Goal: Information Seeking & Learning: Learn about a topic

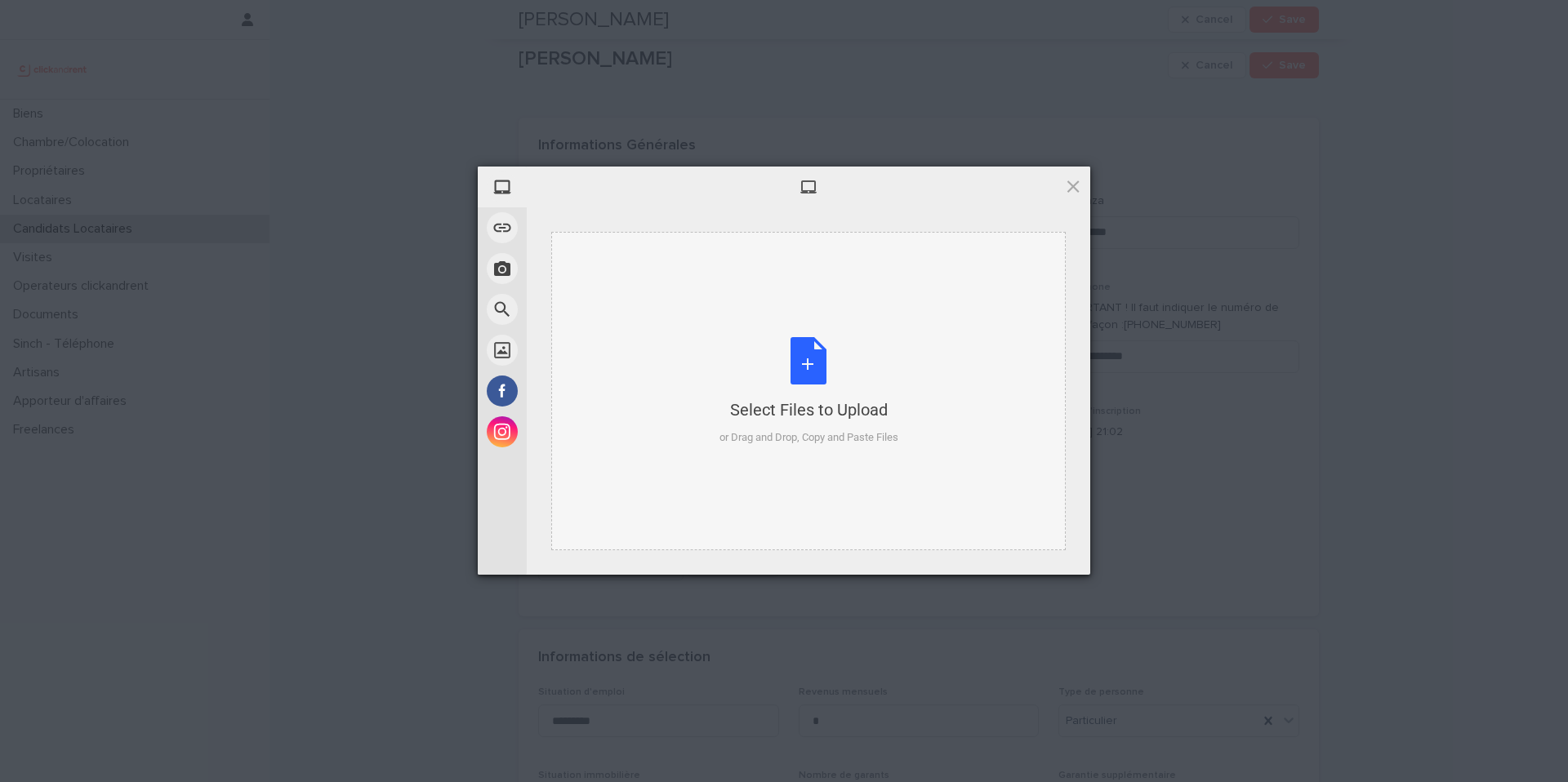
scroll to position [1033, 0]
click at [812, 364] on div "Select Files to Upload or Drag and Drop, Copy and Paste Files" at bounding box center [808, 391] width 178 height 109
click at [1075, 181] on span at bounding box center [1072, 186] width 18 height 18
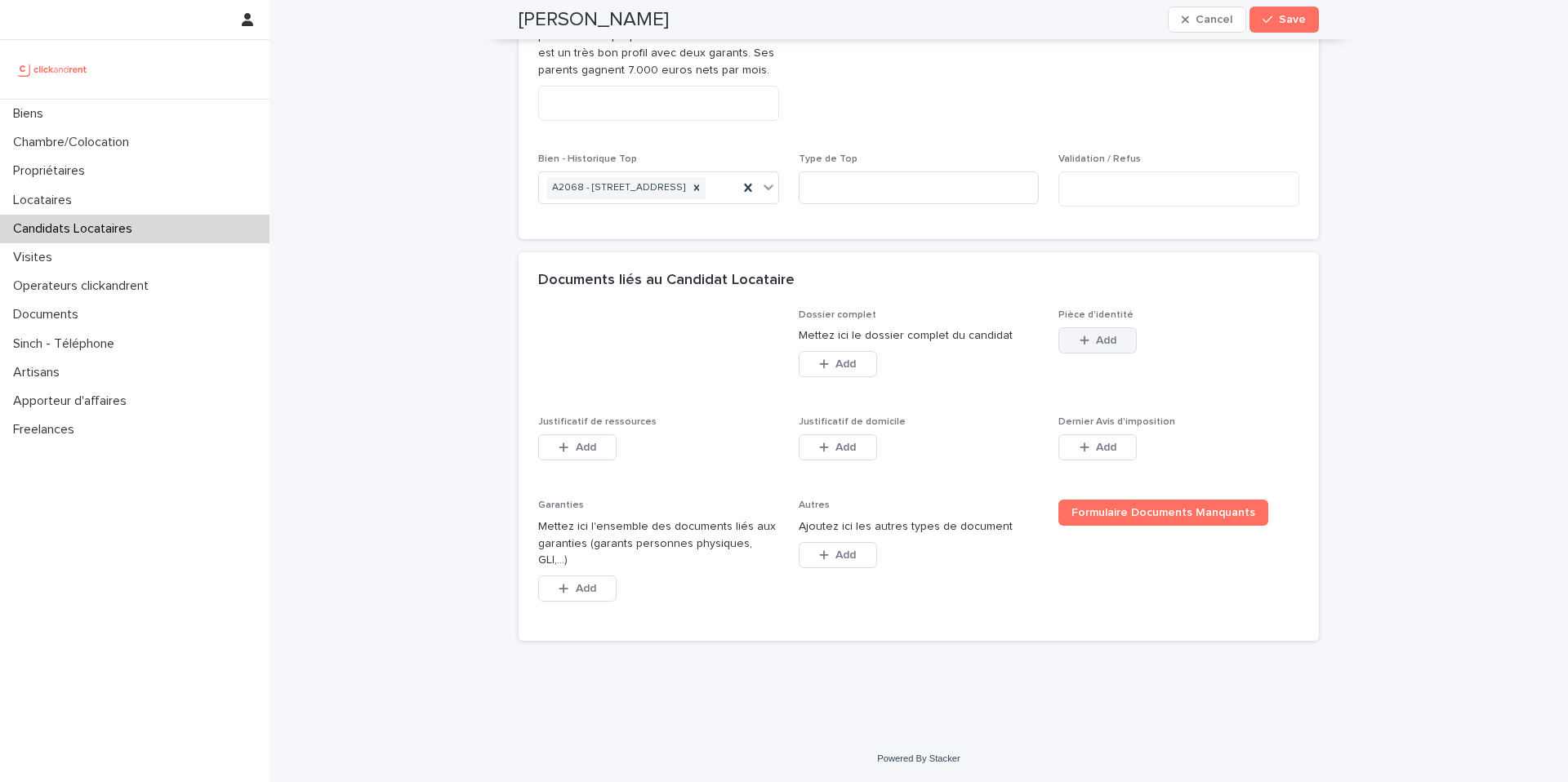
click at [1093, 354] on button "Add" at bounding box center [1097, 340] width 78 height 26
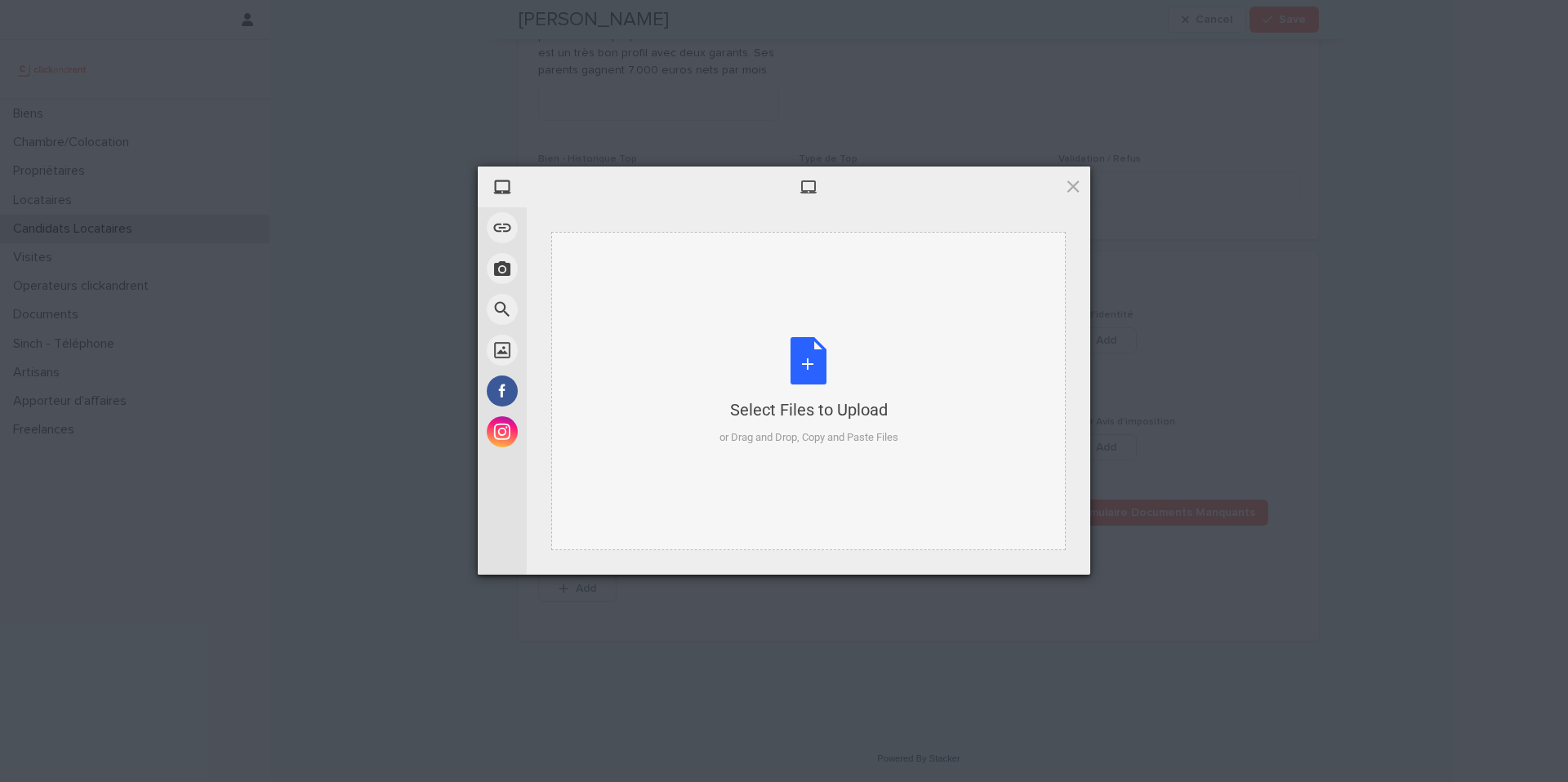
click at [822, 356] on div "Select Files to Upload or Drag and Drop, Copy and Paste Files" at bounding box center [808, 391] width 178 height 109
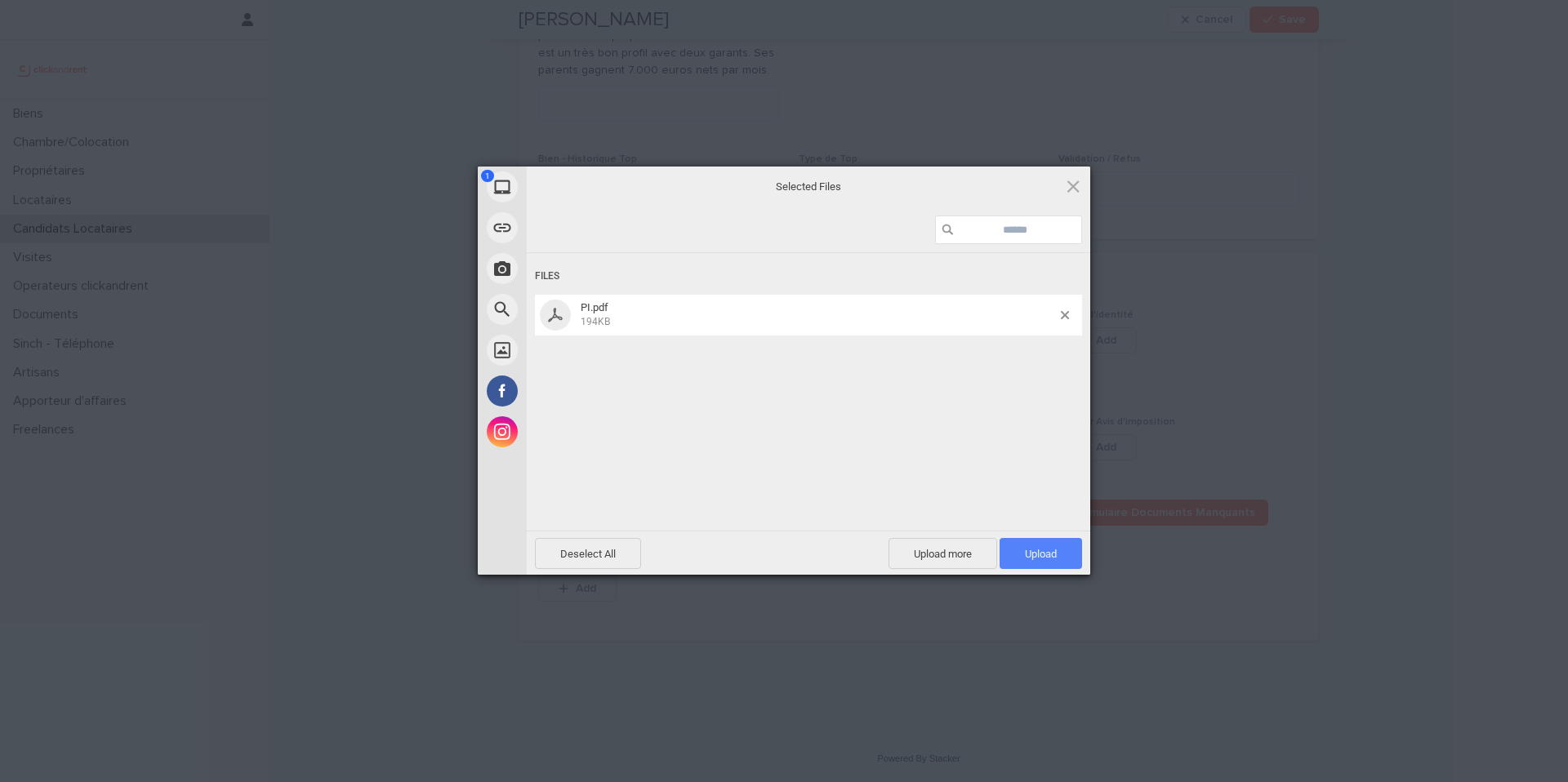
click at [1051, 553] on span "Upload 1" at bounding box center [1041, 553] width 32 height 13
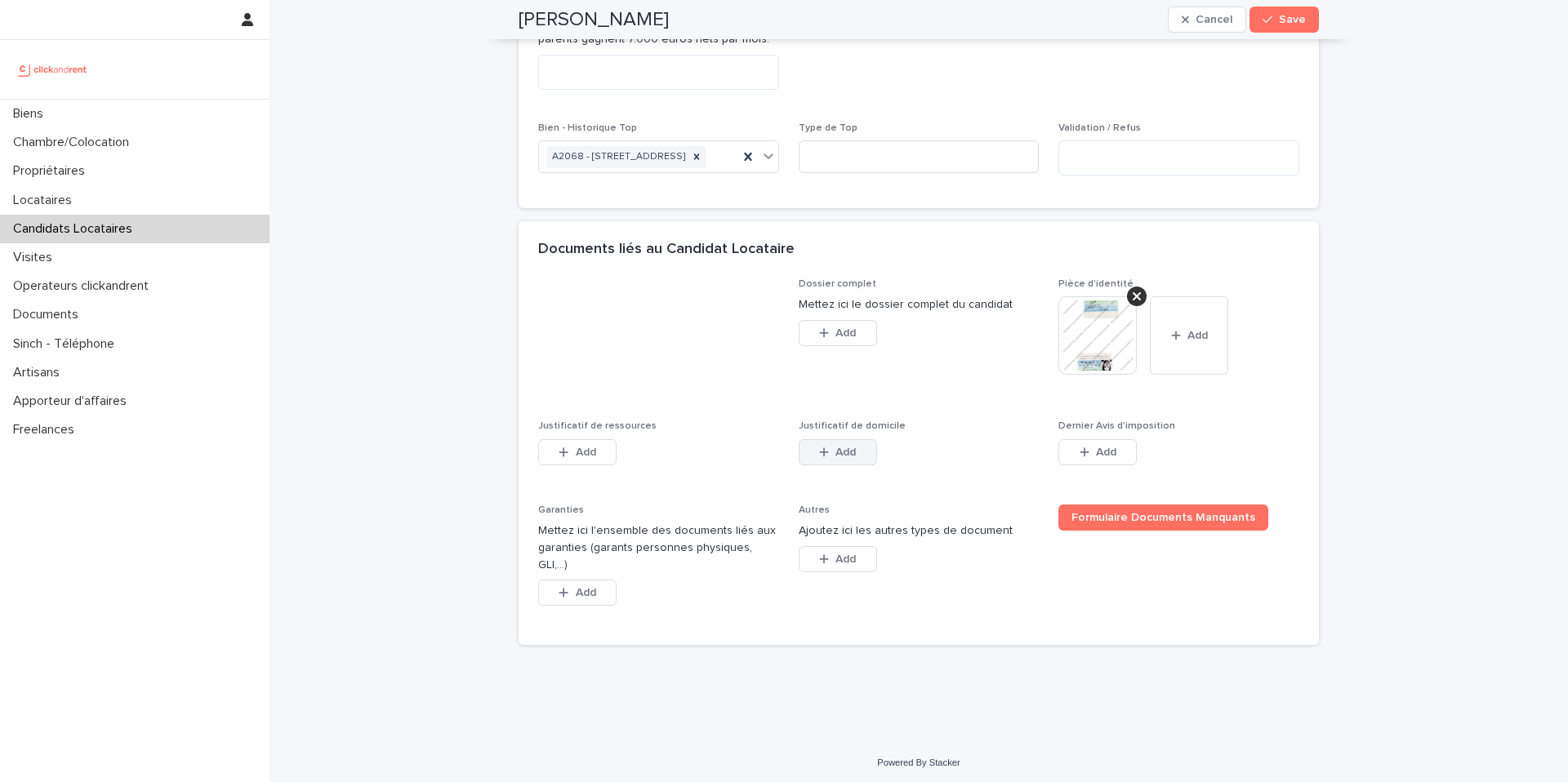
click at [864, 466] on button "Add" at bounding box center [837, 452] width 78 height 26
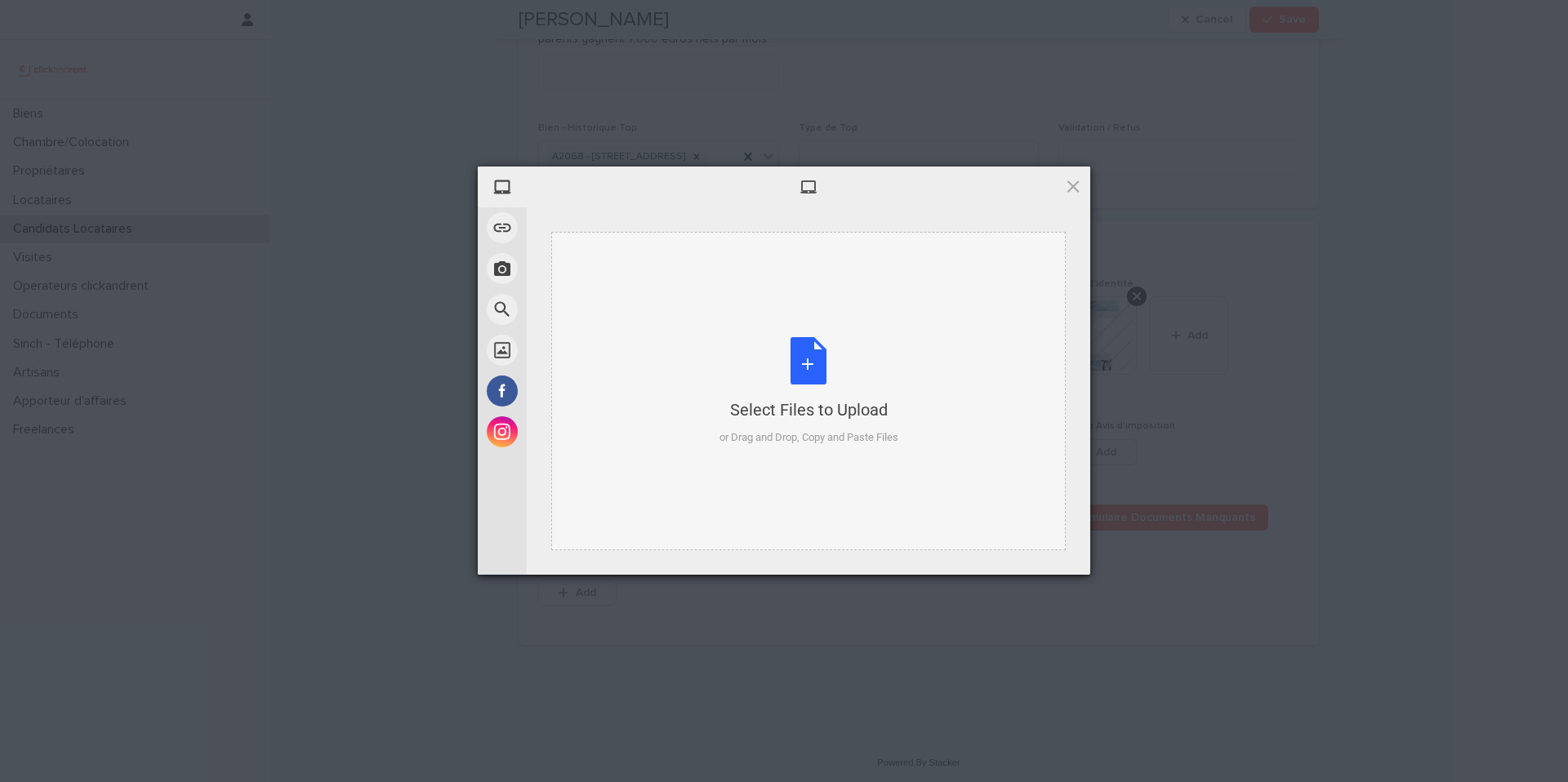
click at [805, 360] on div "Select Files to Upload or Drag and Drop, Copy and Paste Files" at bounding box center [808, 391] width 178 height 109
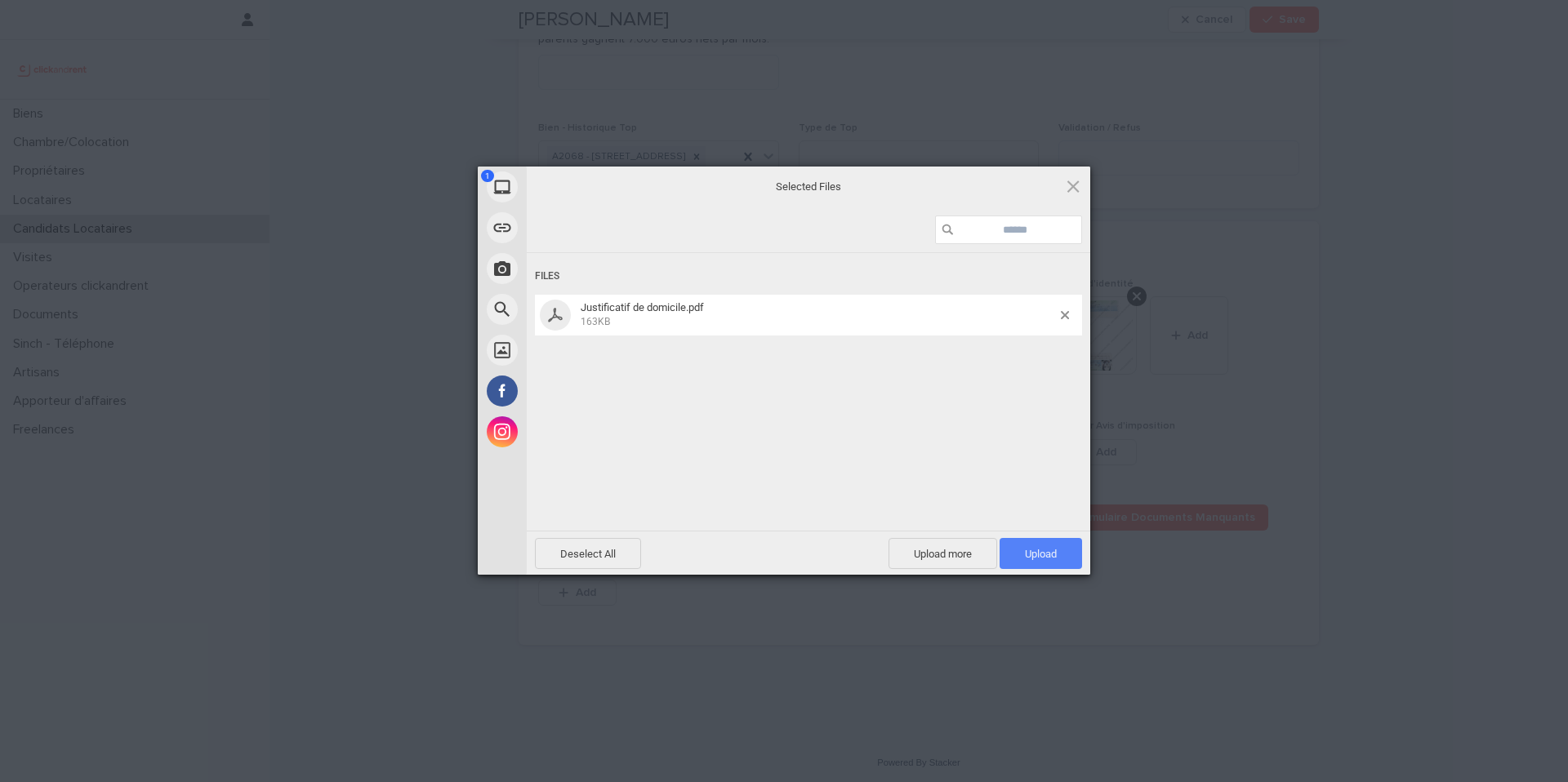
click at [1041, 553] on span "Upload 1" at bounding box center [1041, 553] width 32 height 13
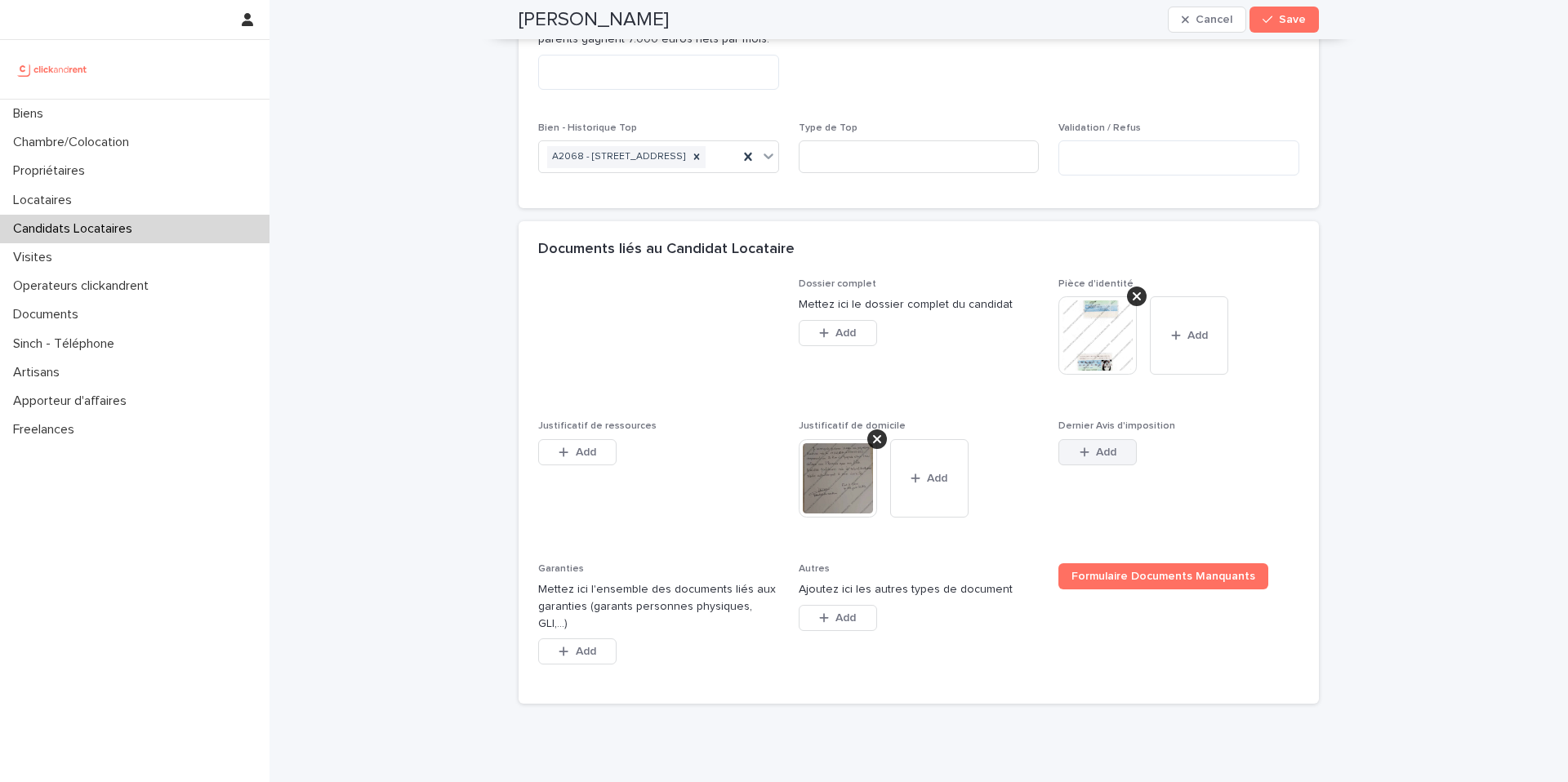
click at [1101, 458] on span "Add" at bounding box center [1105, 452] width 20 height 12
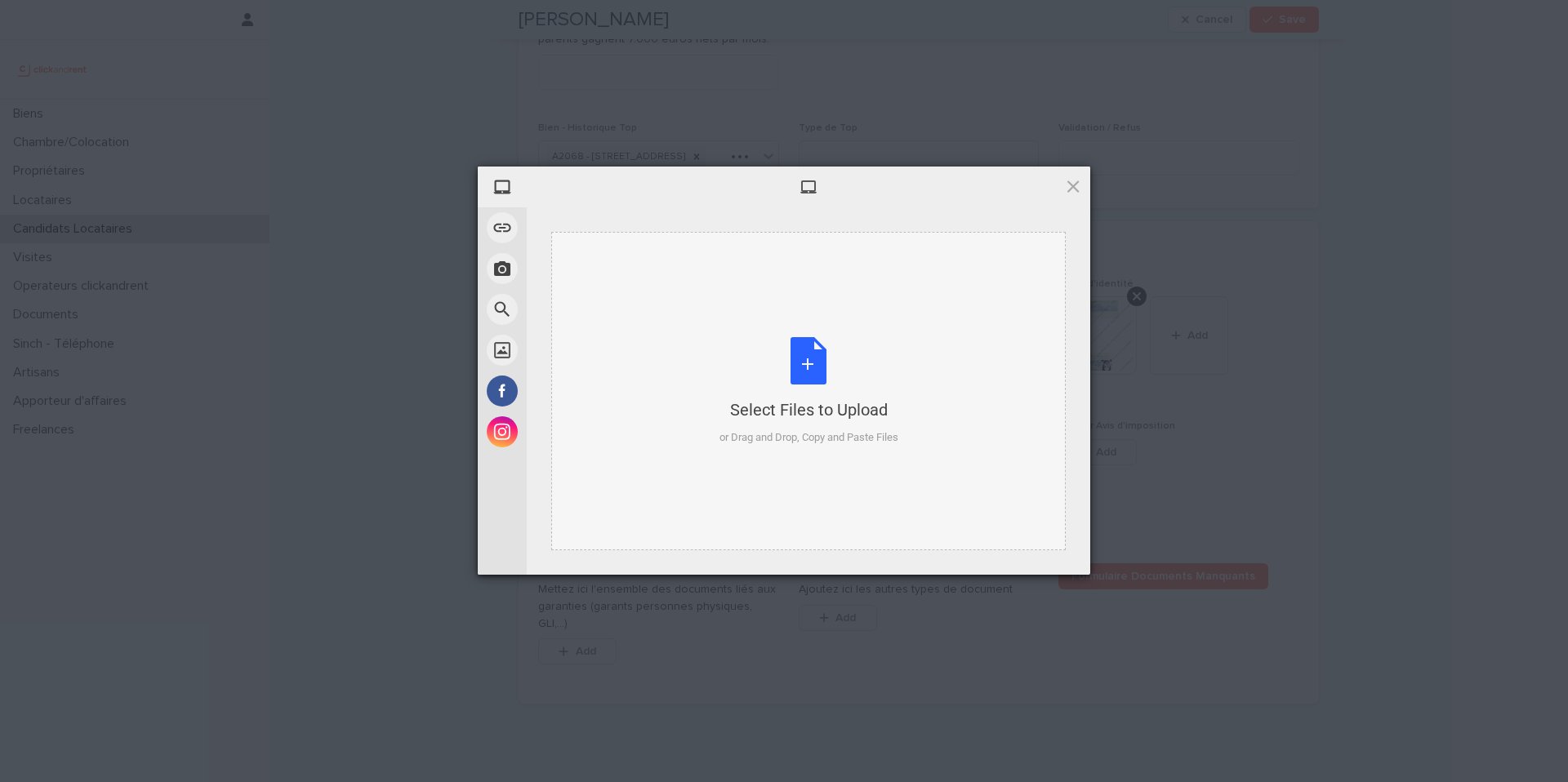
click at [809, 346] on div "Select Files to Upload or Drag and Drop, Copy and Paste Files" at bounding box center [808, 391] width 178 height 109
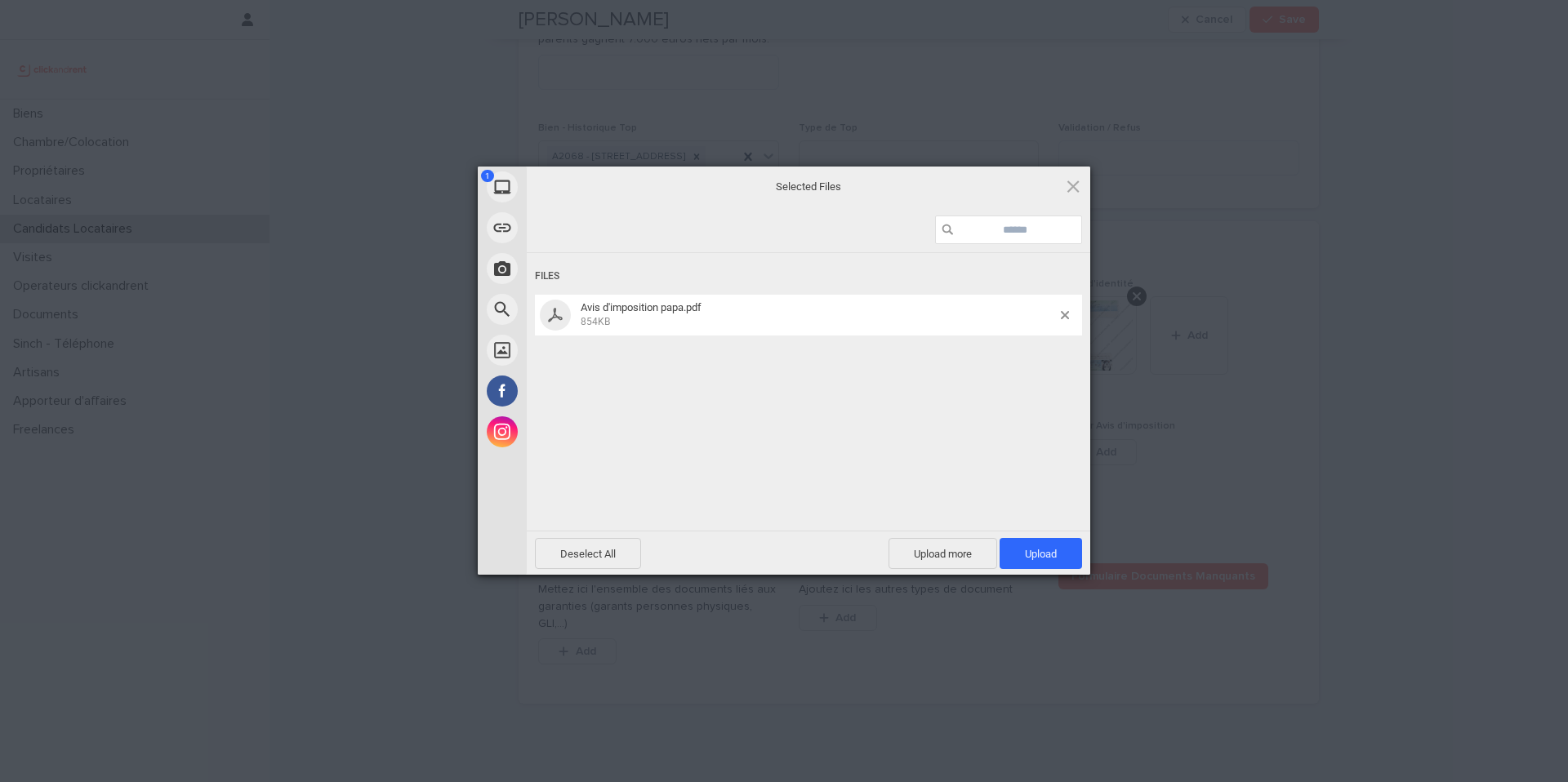
click at [1069, 552] on span "Upload 1" at bounding box center [1041, 553] width 83 height 31
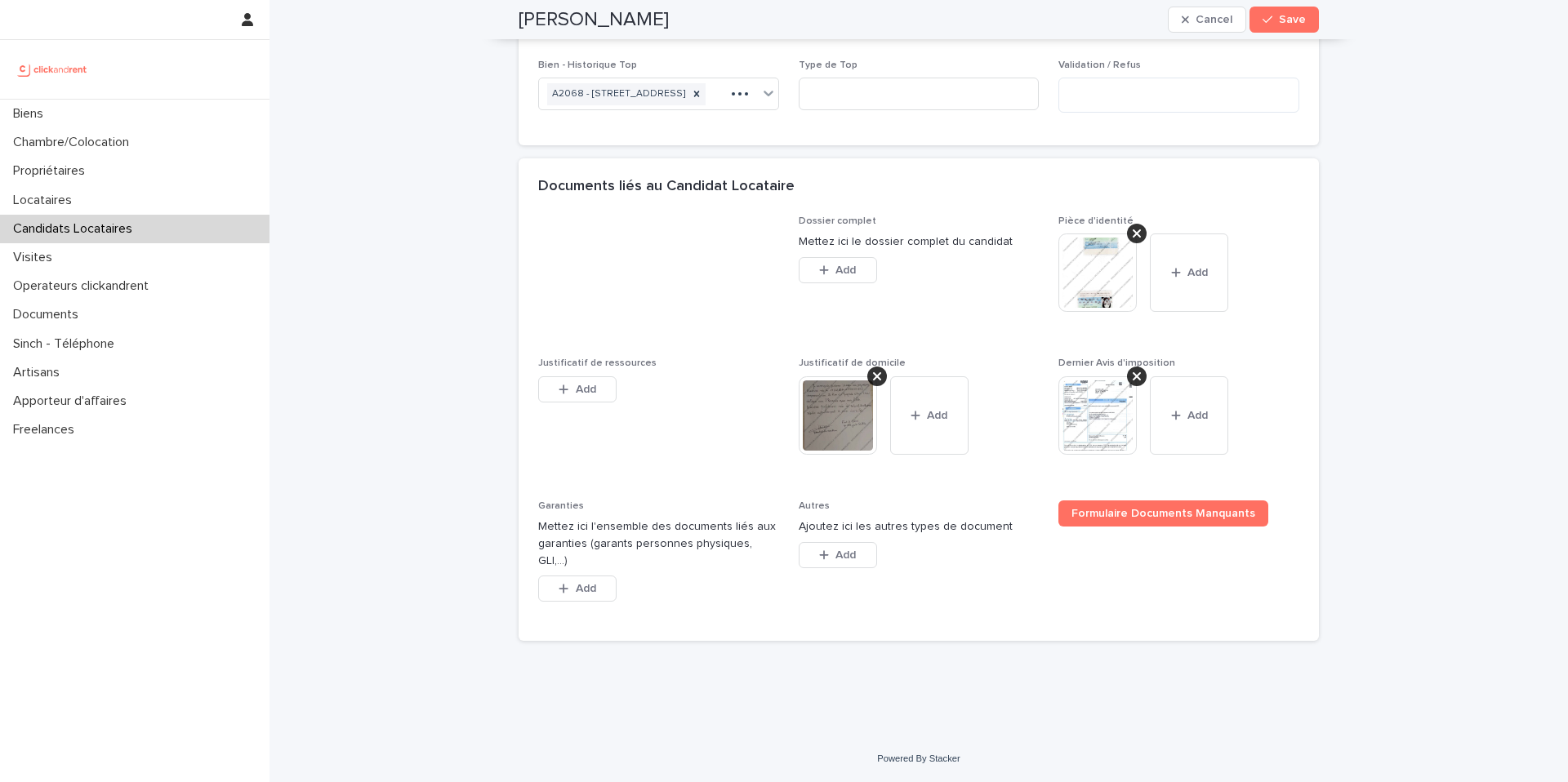
scroll to position [1127, 0]
click at [595, 592] on span "Add" at bounding box center [585, 589] width 20 height 12
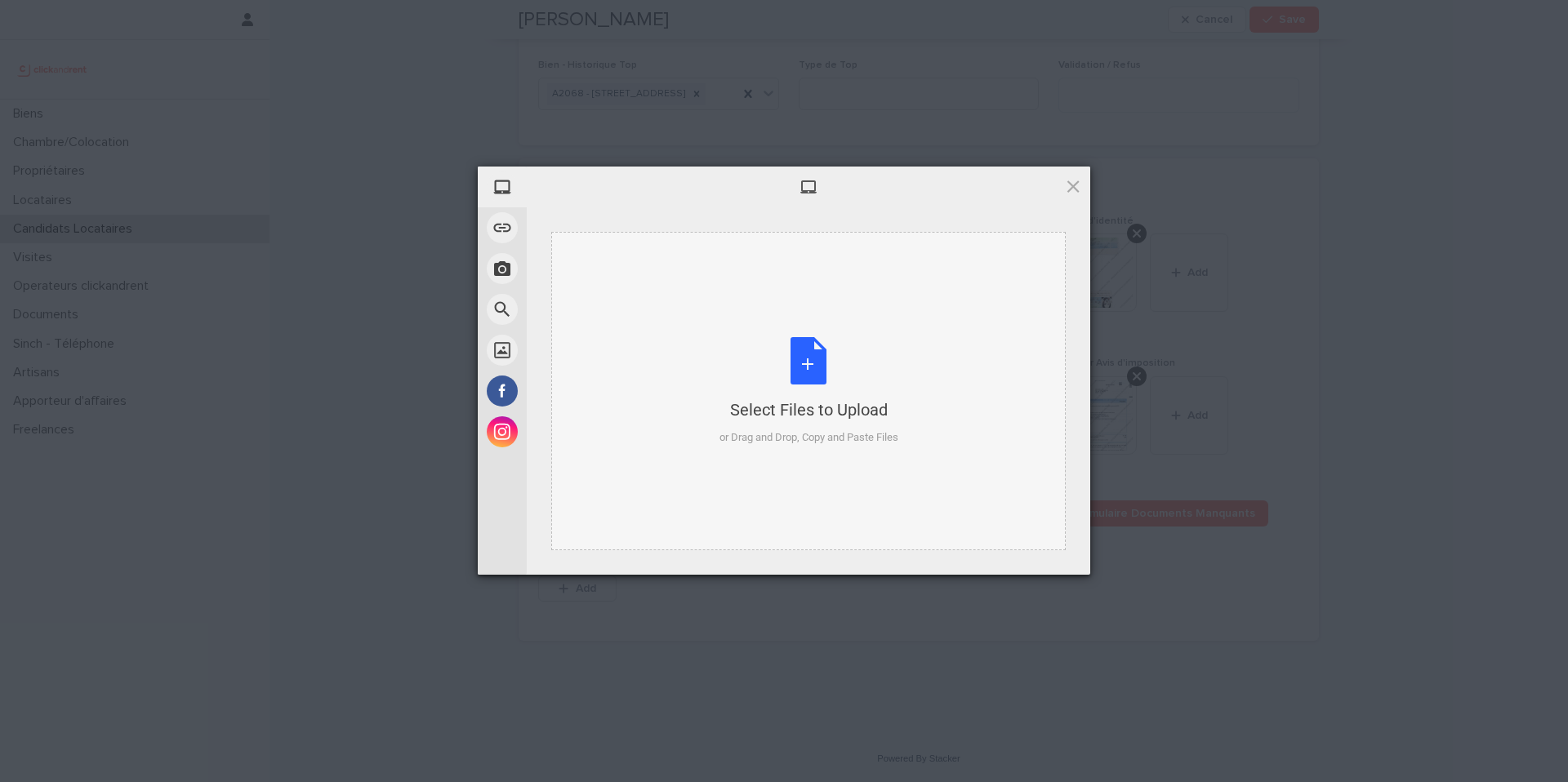
click at [802, 365] on div "Select Files to Upload or Drag and Drop, Copy and Paste Files" at bounding box center [808, 391] width 178 height 109
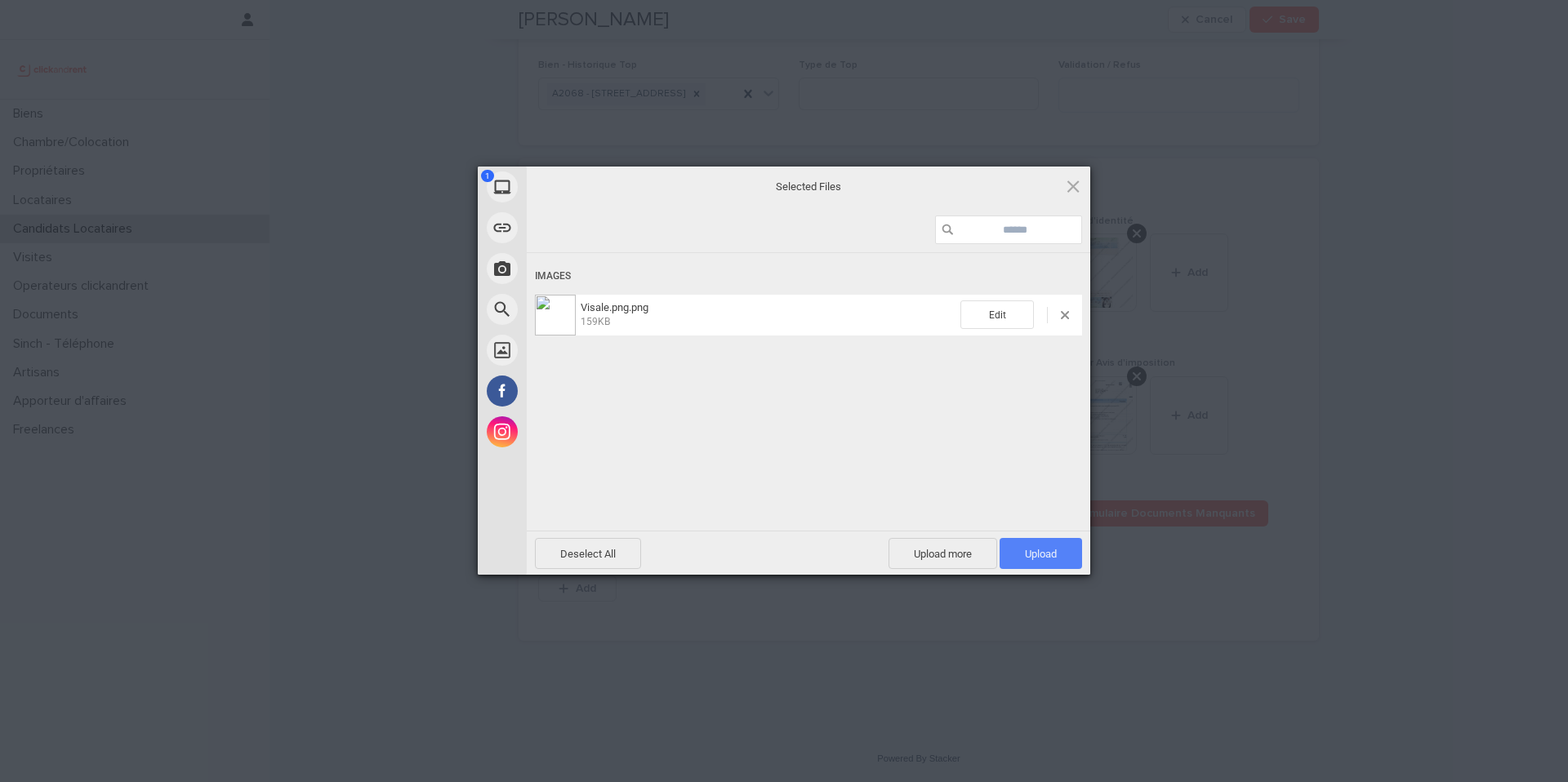
click at [1039, 550] on span "Upload 1" at bounding box center [1041, 553] width 32 height 13
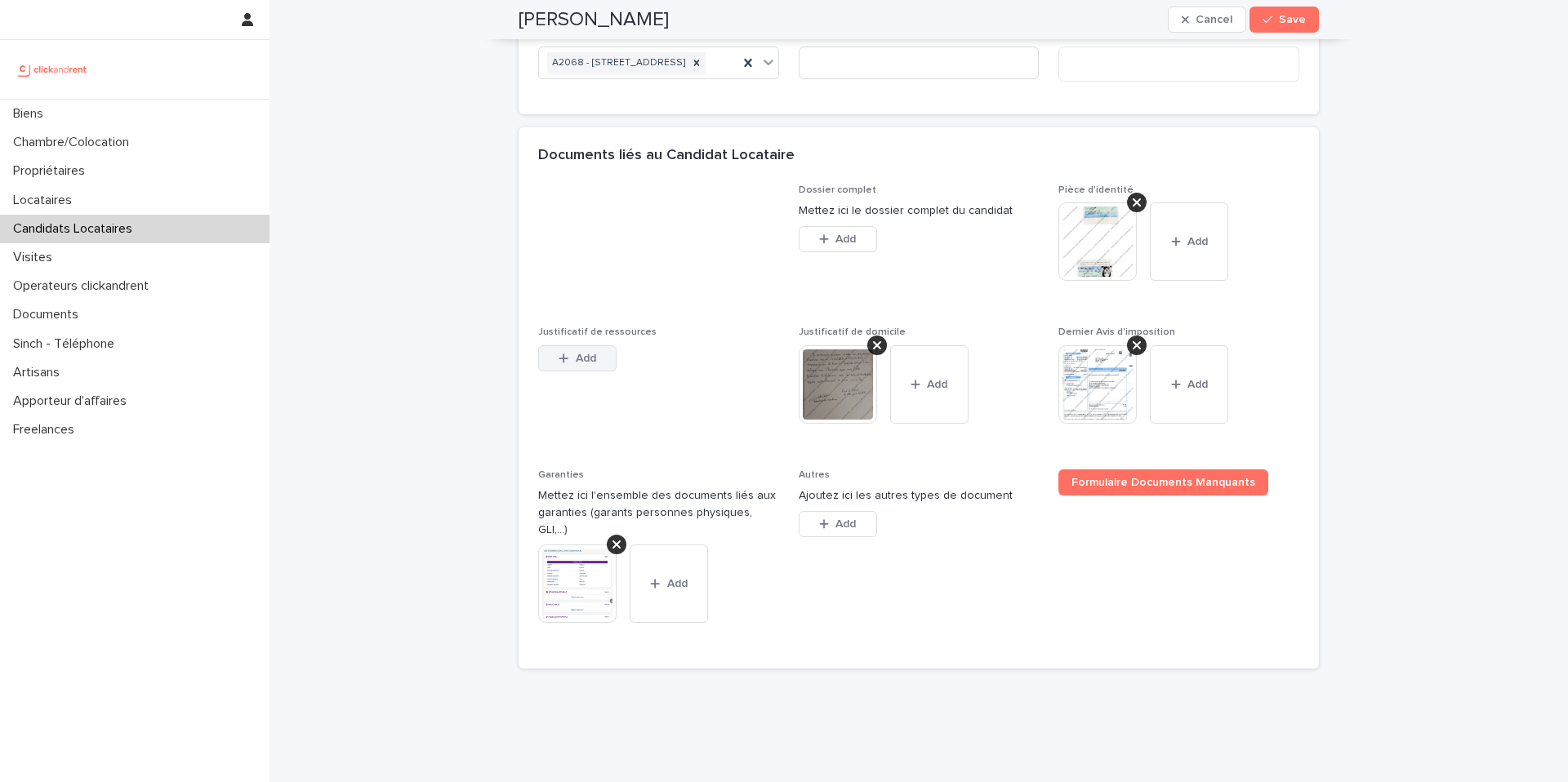
click at [584, 364] on span "Add" at bounding box center [585, 359] width 20 height 12
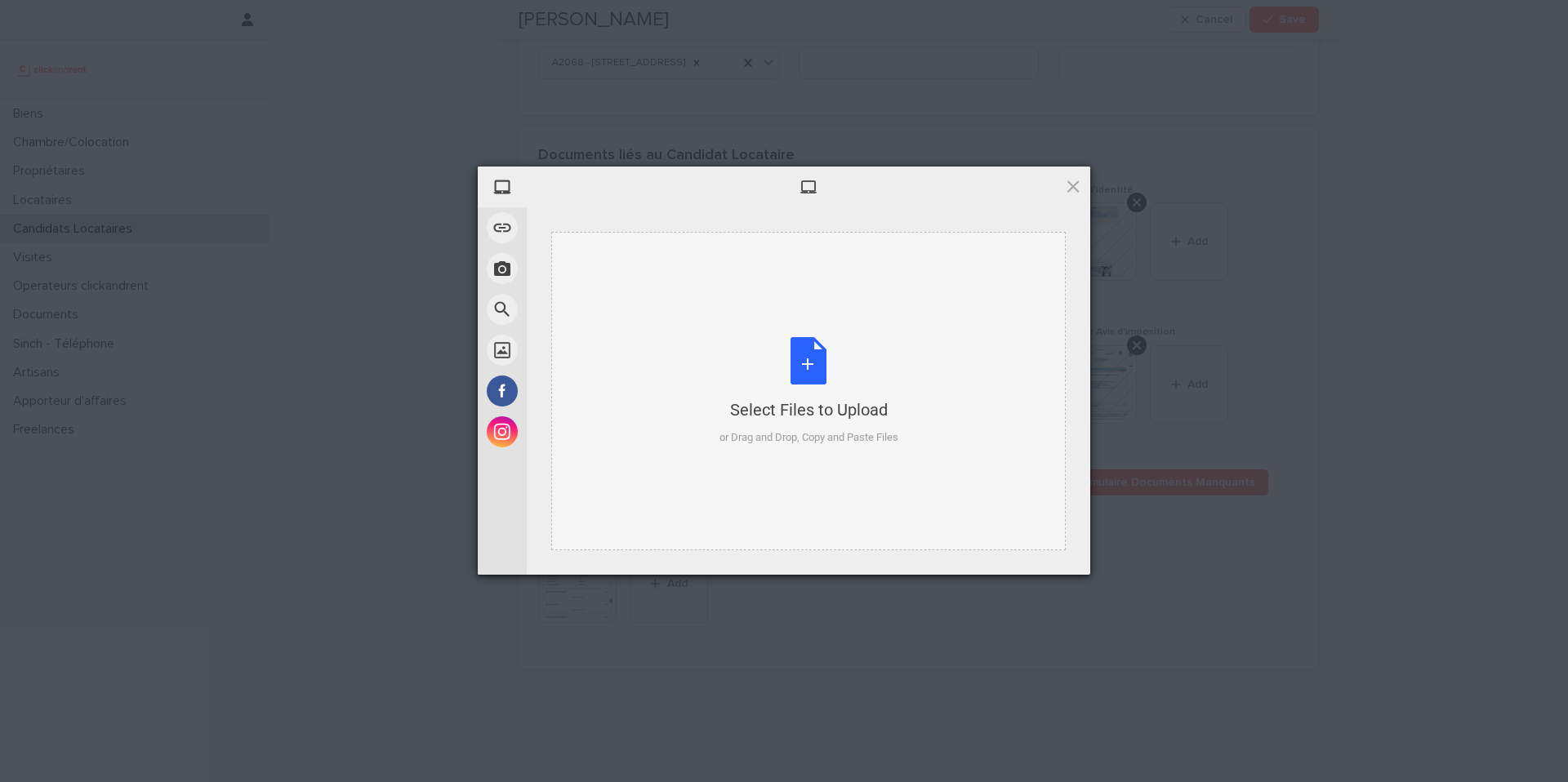
click at [798, 369] on div "Select Files to Upload or Drag and Drop, Copy and Paste Files" at bounding box center [808, 391] width 178 height 109
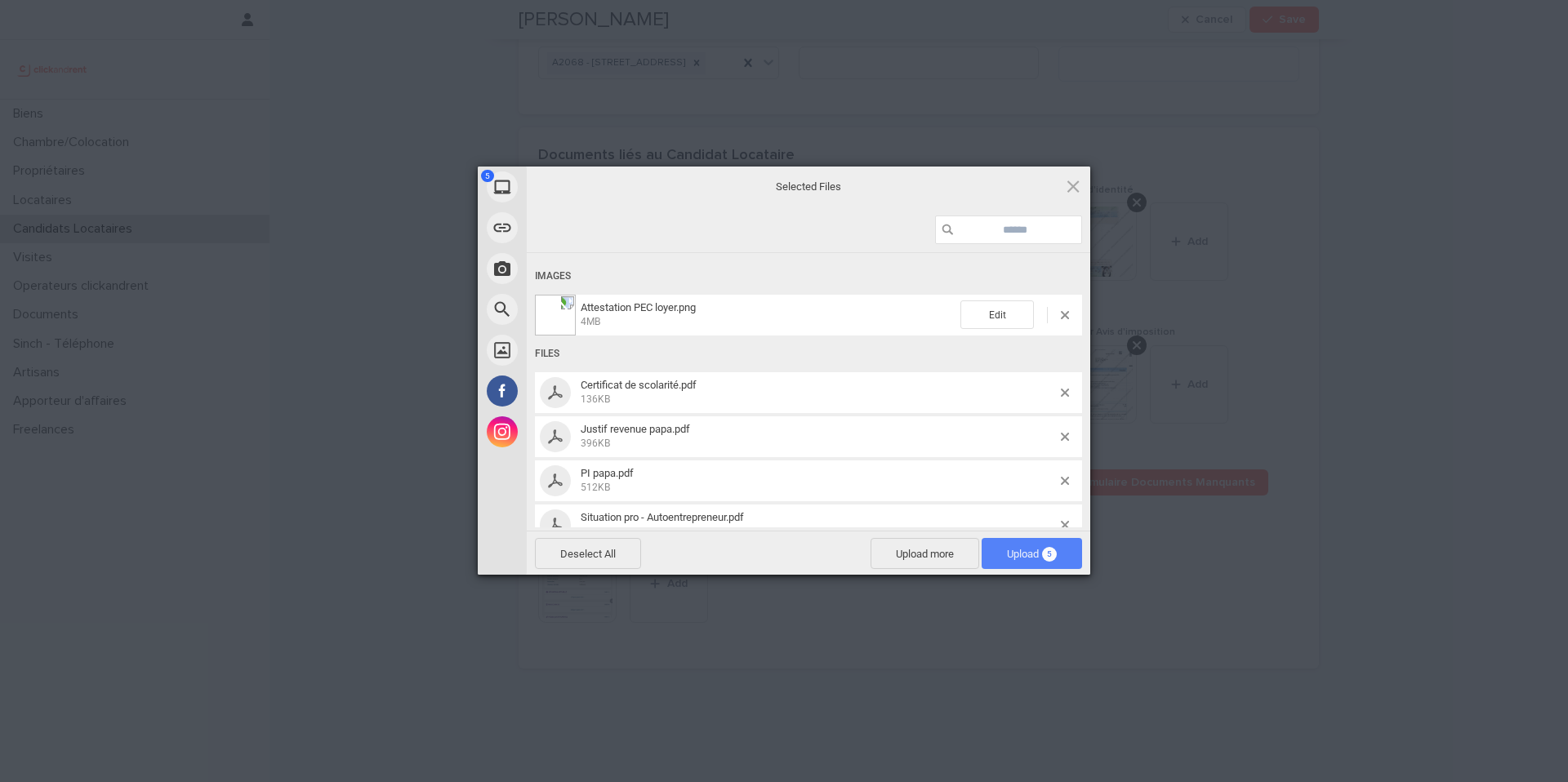
click at [1043, 552] on span "5" at bounding box center [1049, 553] width 14 height 14
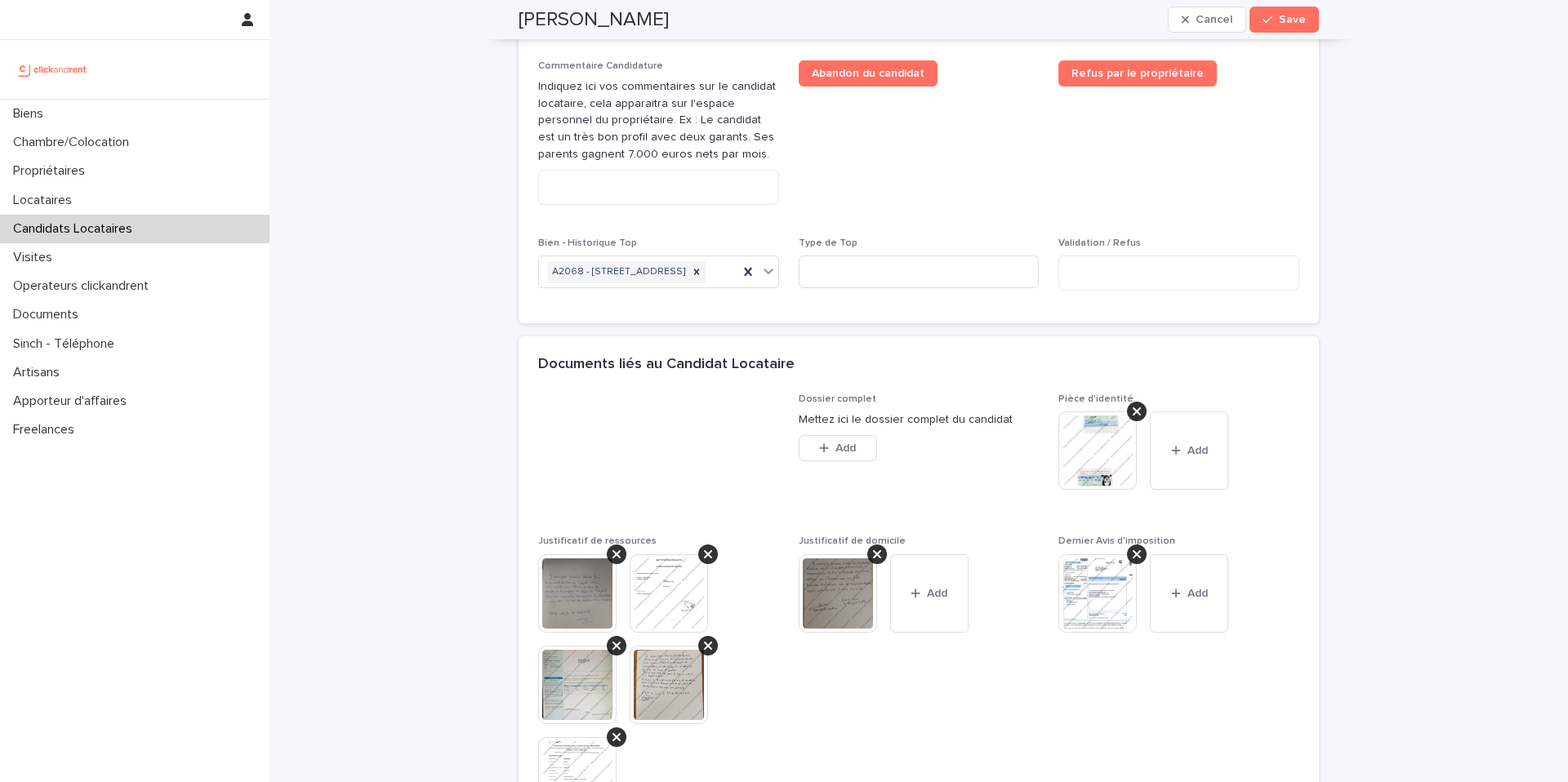
scroll to position [911, 0]
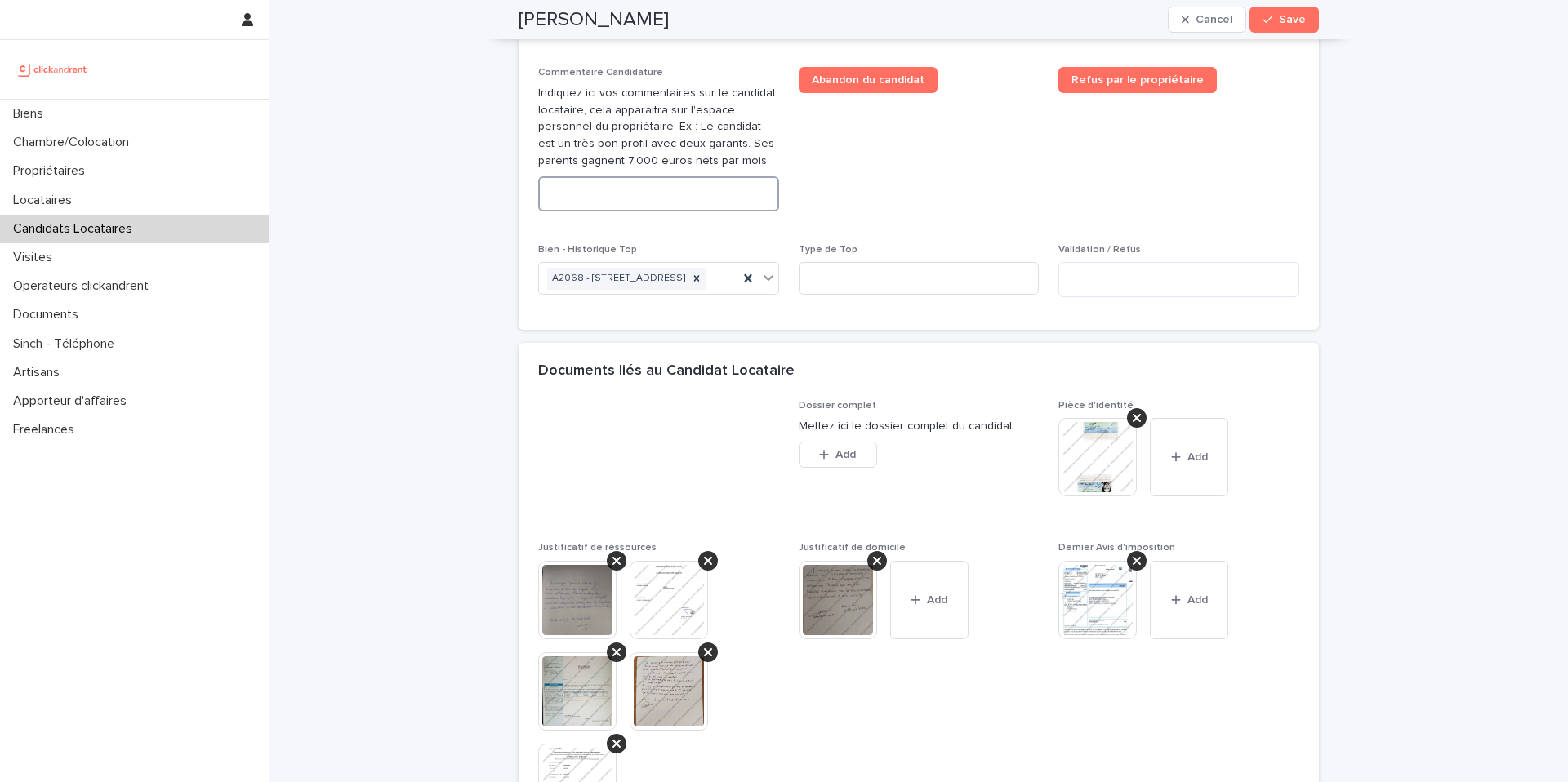
click at [690, 211] on textarea at bounding box center [659, 194] width 241 height 35
paste textarea "**********"
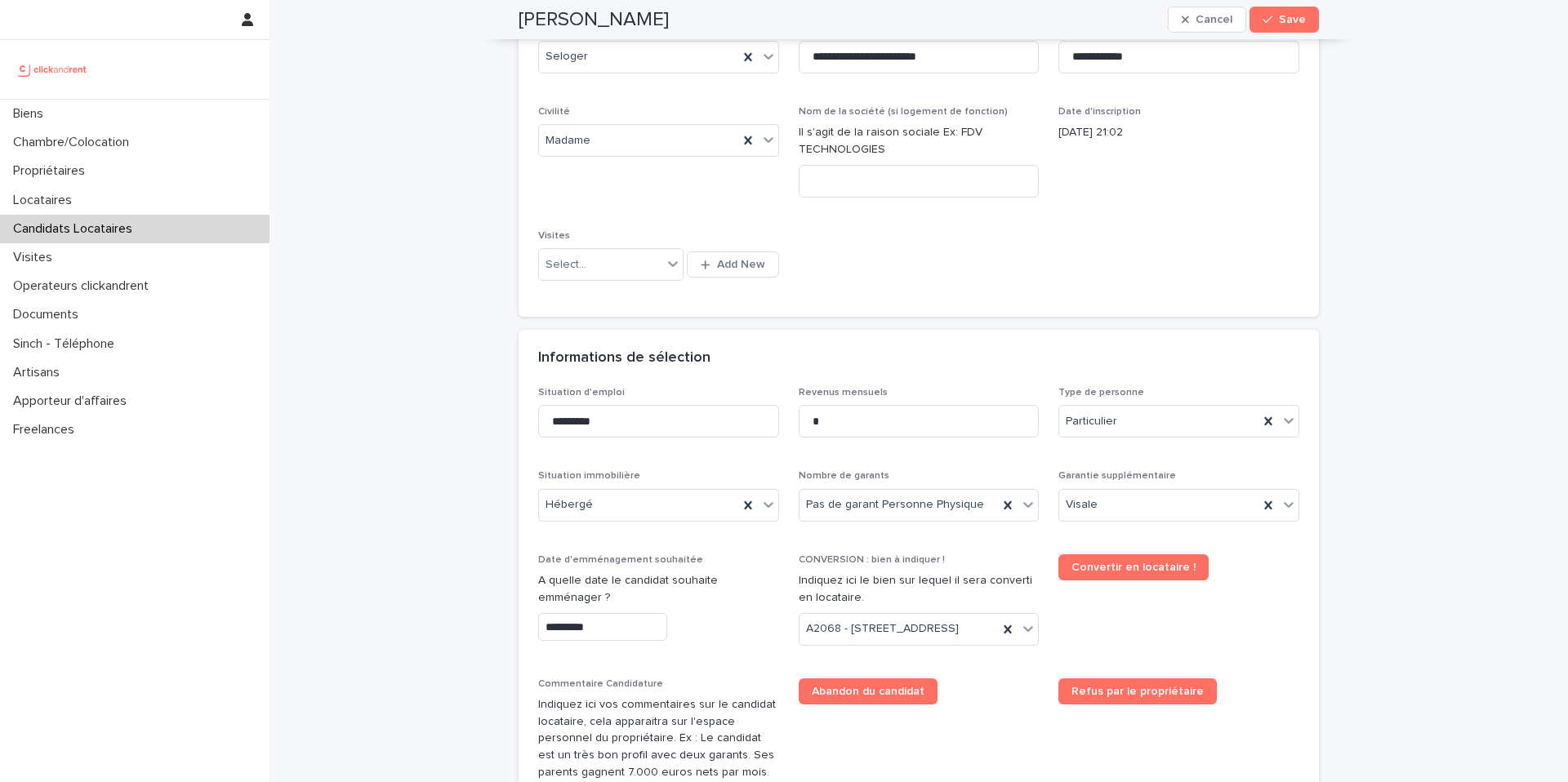
scroll to position [0, 0]
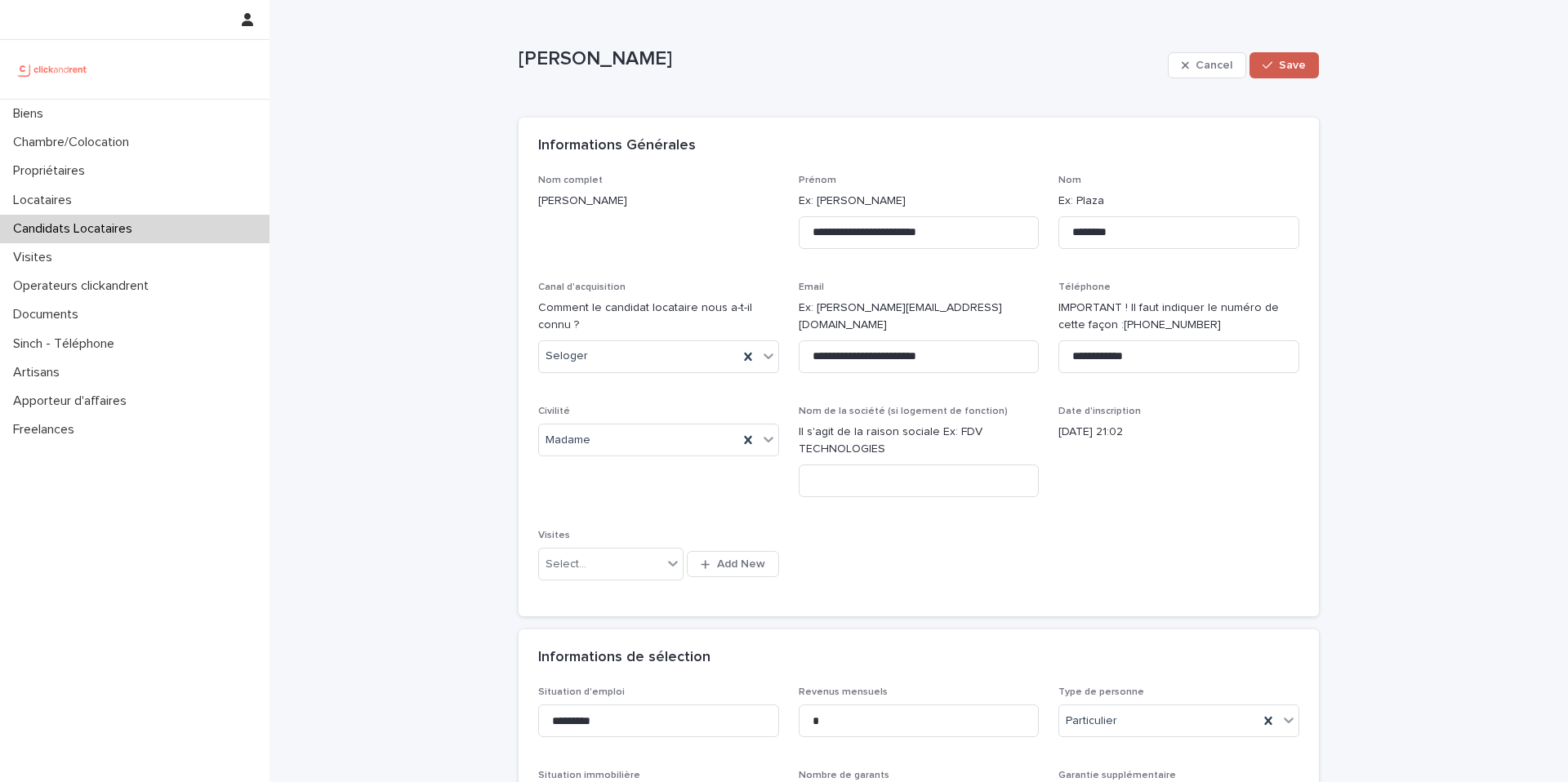
type textarea "**********"
click at [1293, 69] on span "Save" at bounding box center [1292, 66] width 27 height 12
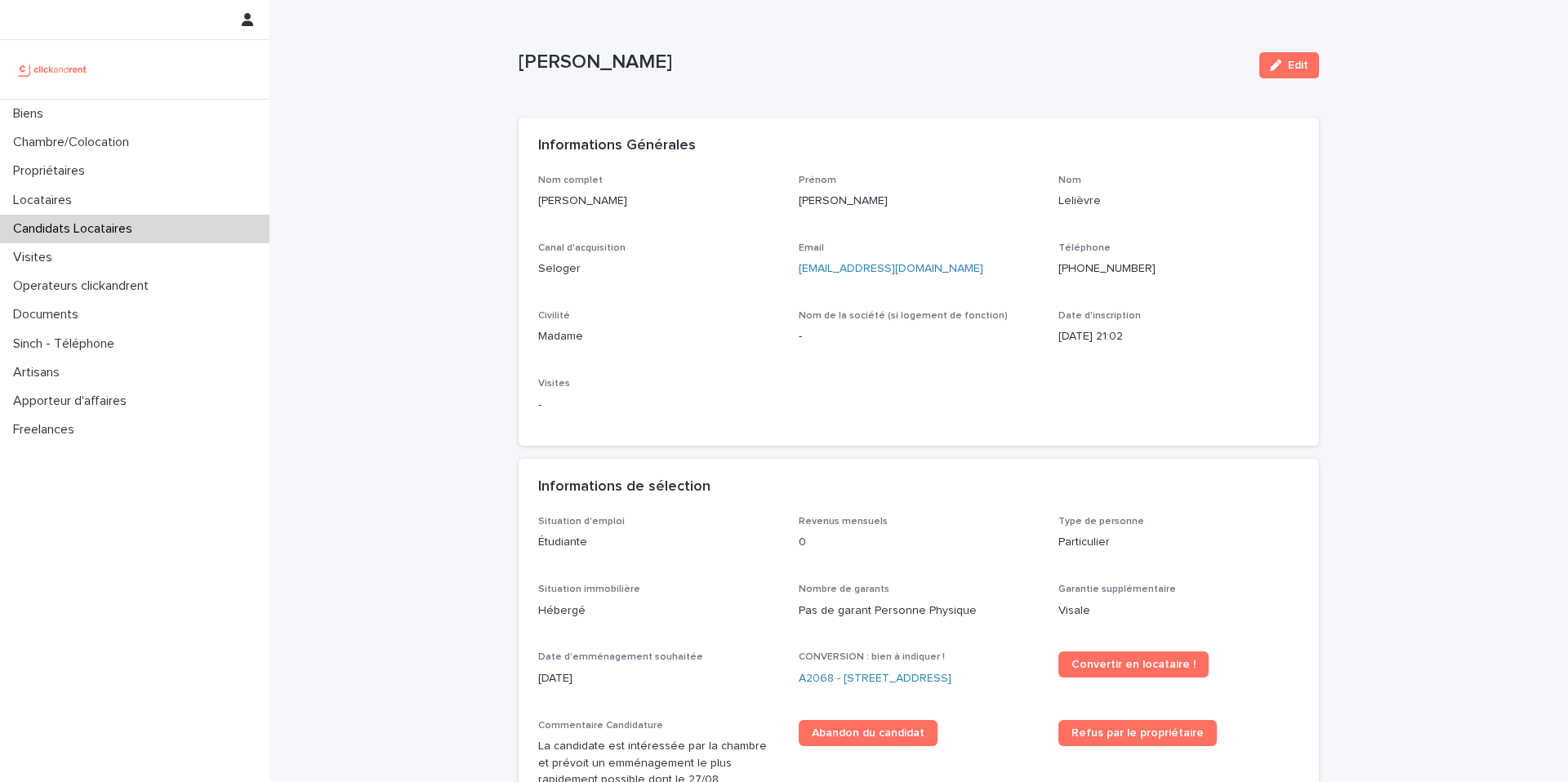
click at [897, 205] on p "Marjolaine Danielle Anais" at bounding box center [919, 202] width 241 height 17
copy p "Marjolaine Danielle Anais"
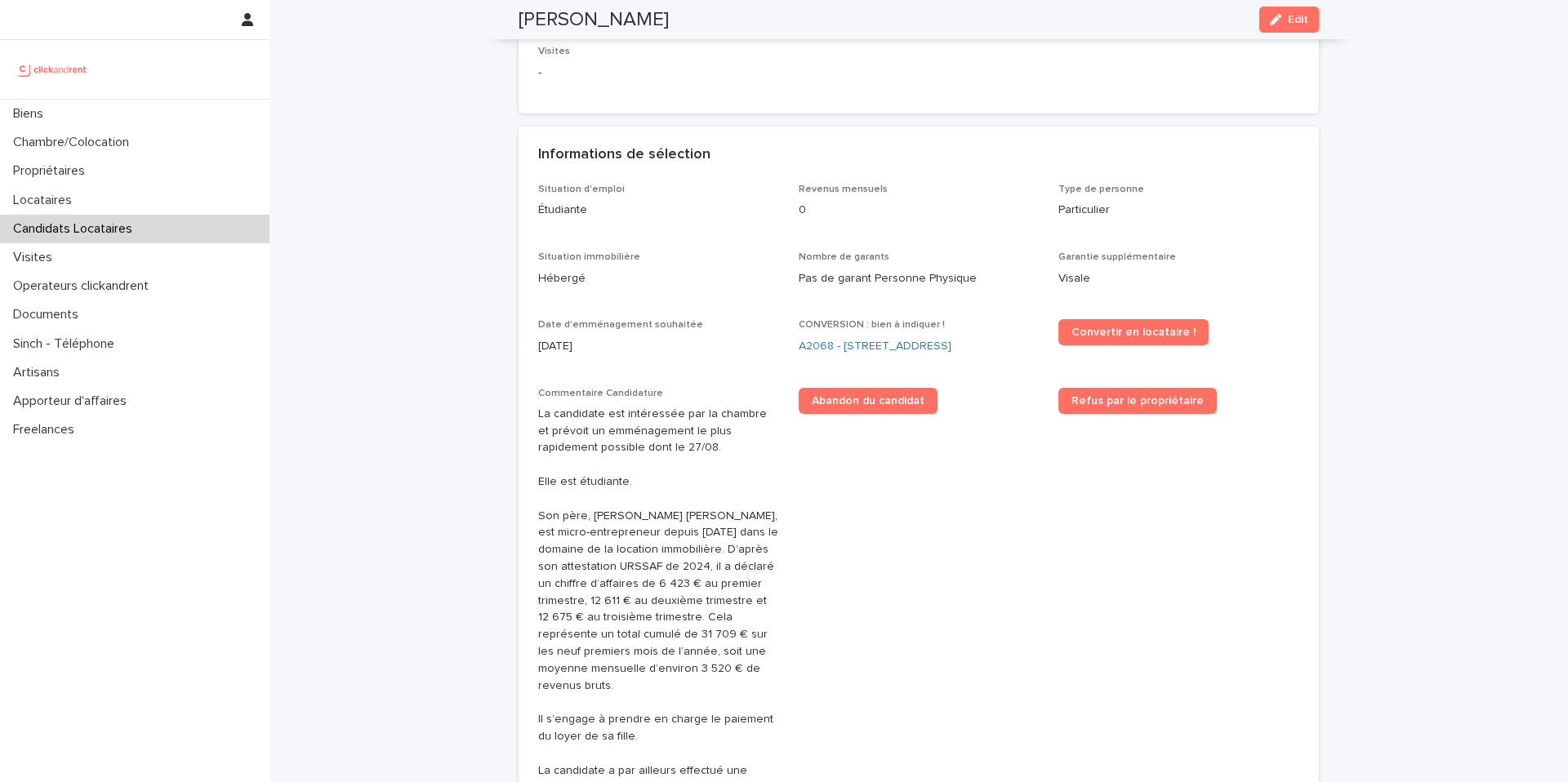
scroll to position [328, 0]
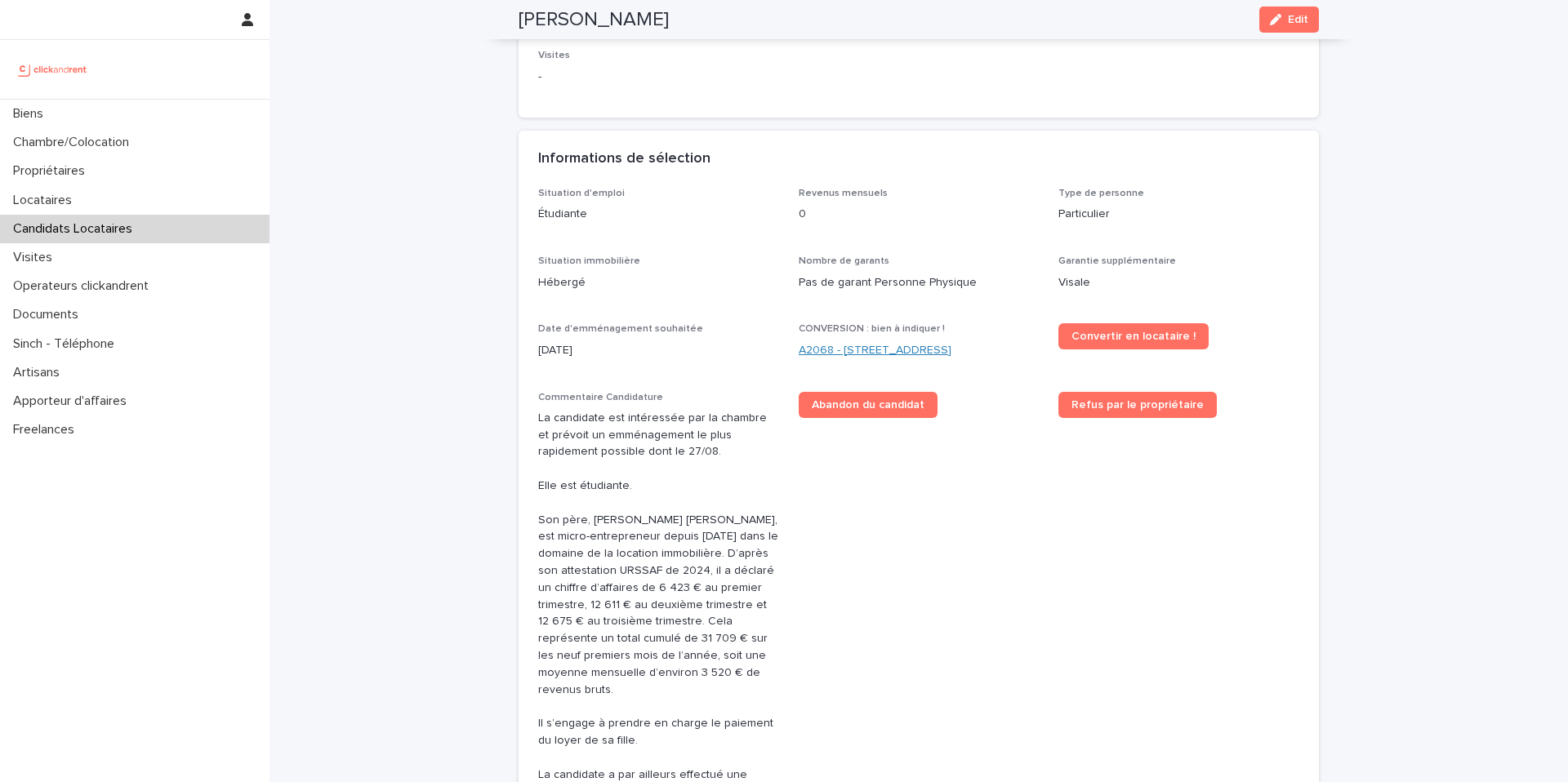
click at [928, 344] on link "A2068 - [STREET_ADDRESS]" at bounding box center [875, 351] width 152 height 17
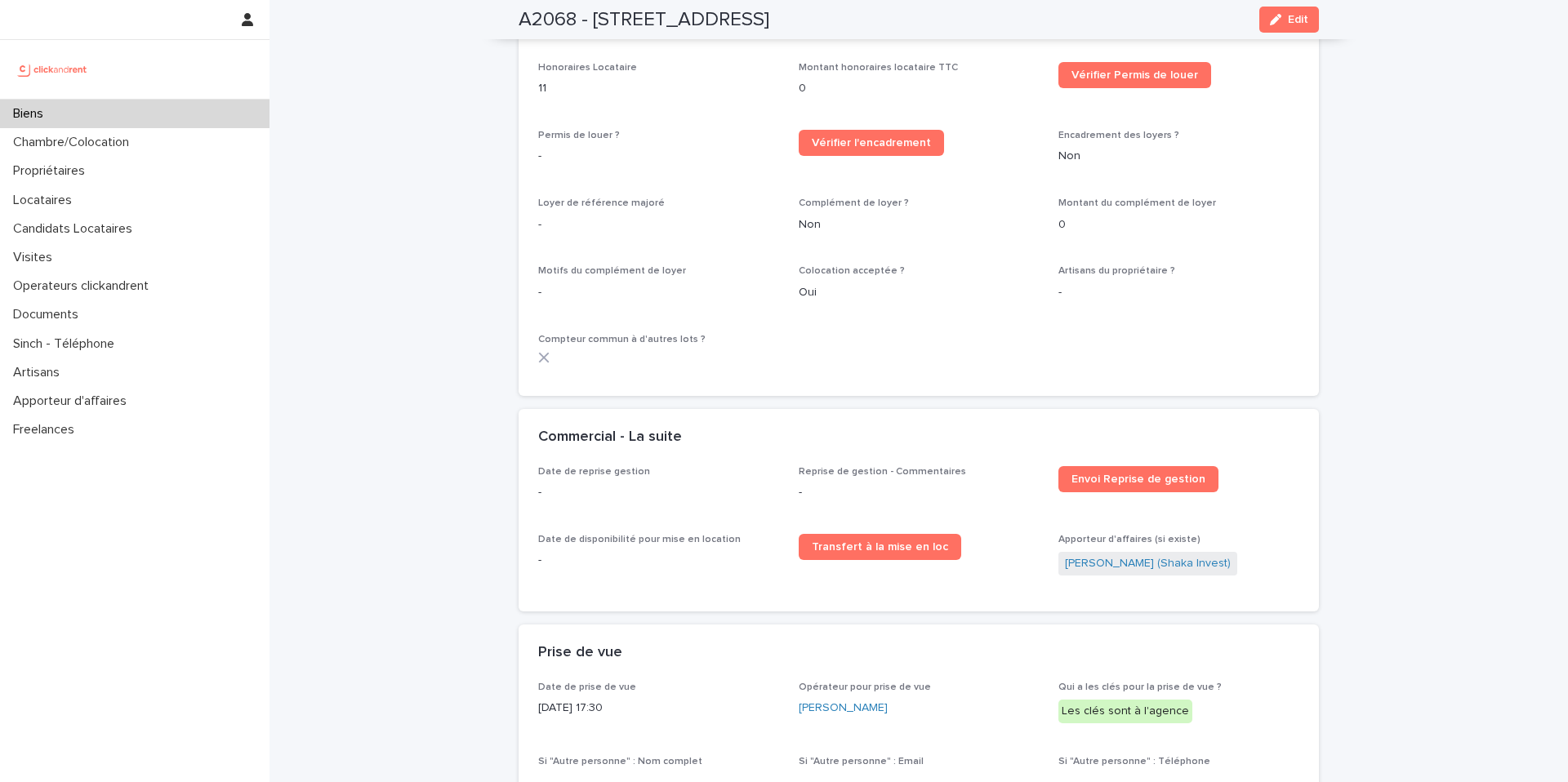
scroll to position [2008, 0]
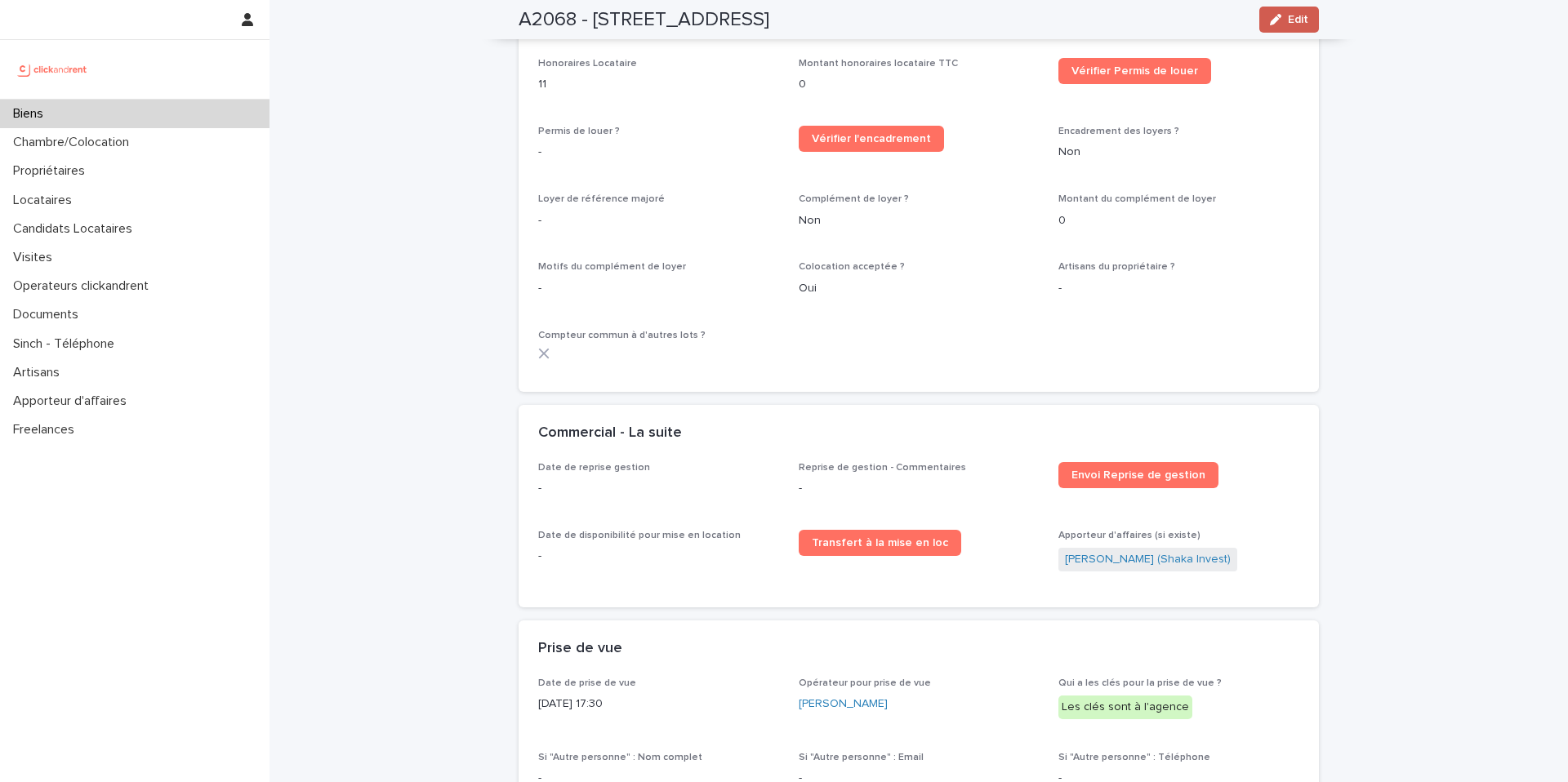
click at [1299, 16] on span "Edit" at bounding box center [1298, 19] width 20 height 12
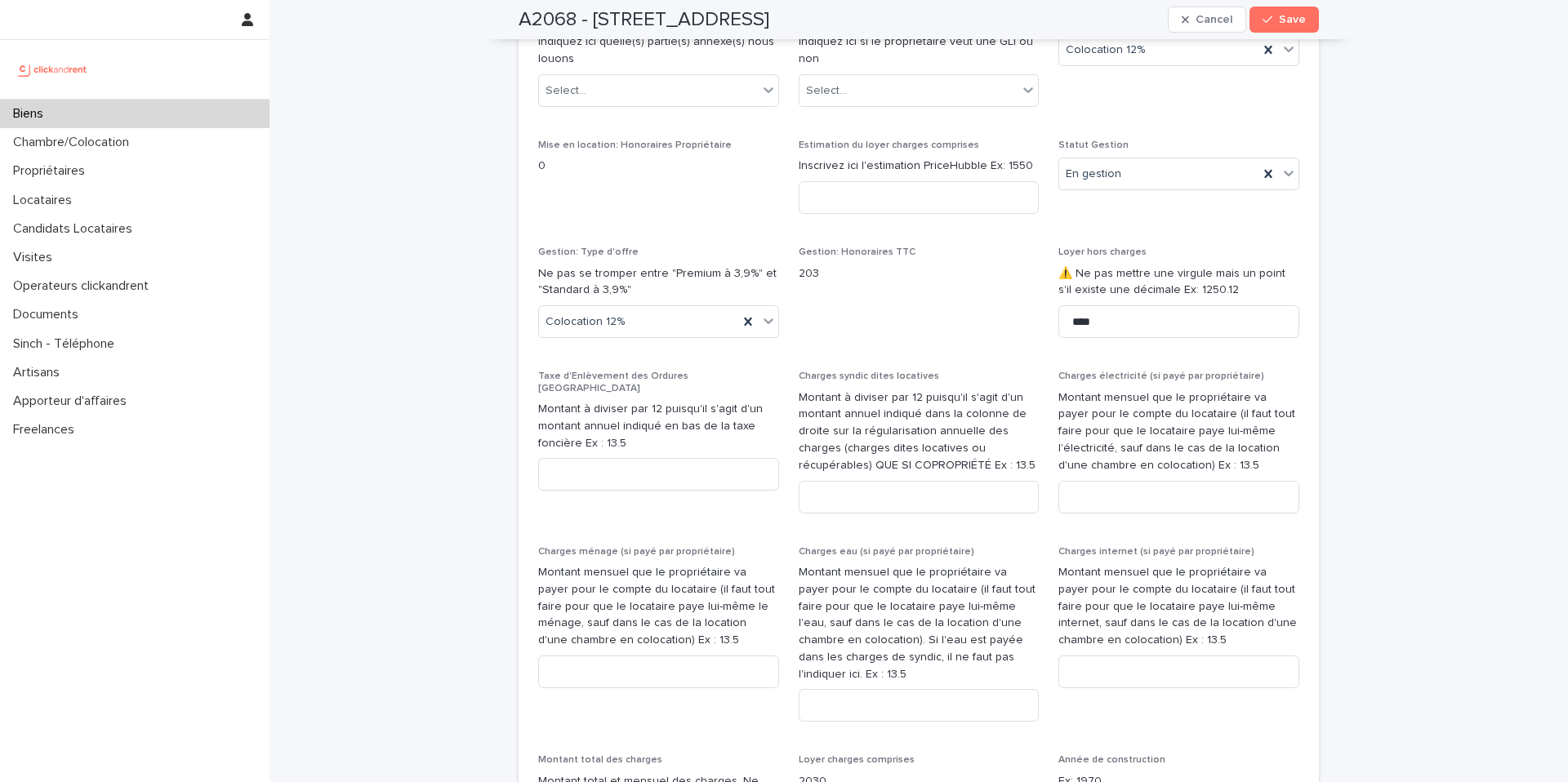
scroll to position [7627, 0]
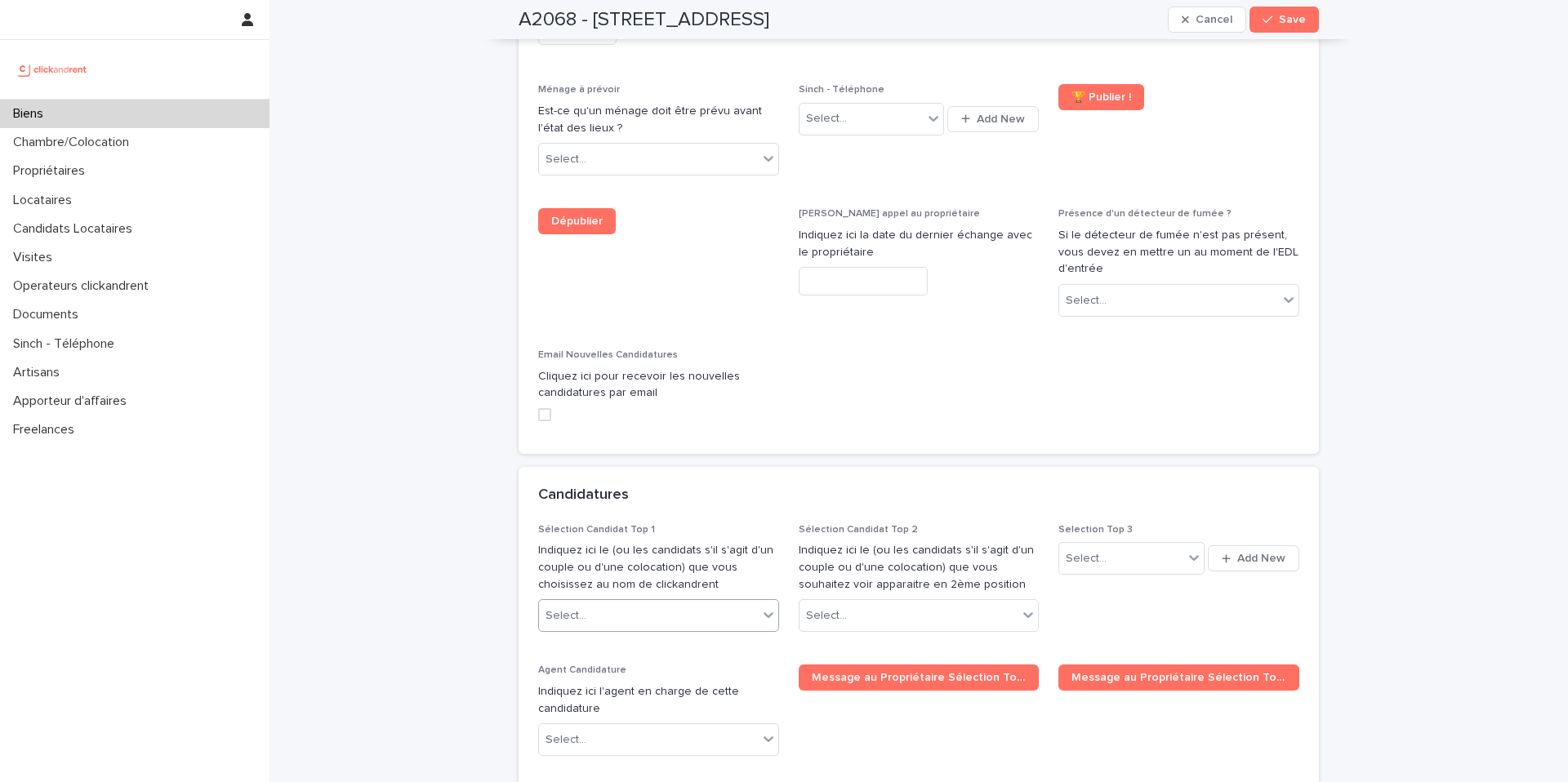
click at [690, 603] on div "Select..." at bounding box center [648, 616] width 219 height 27
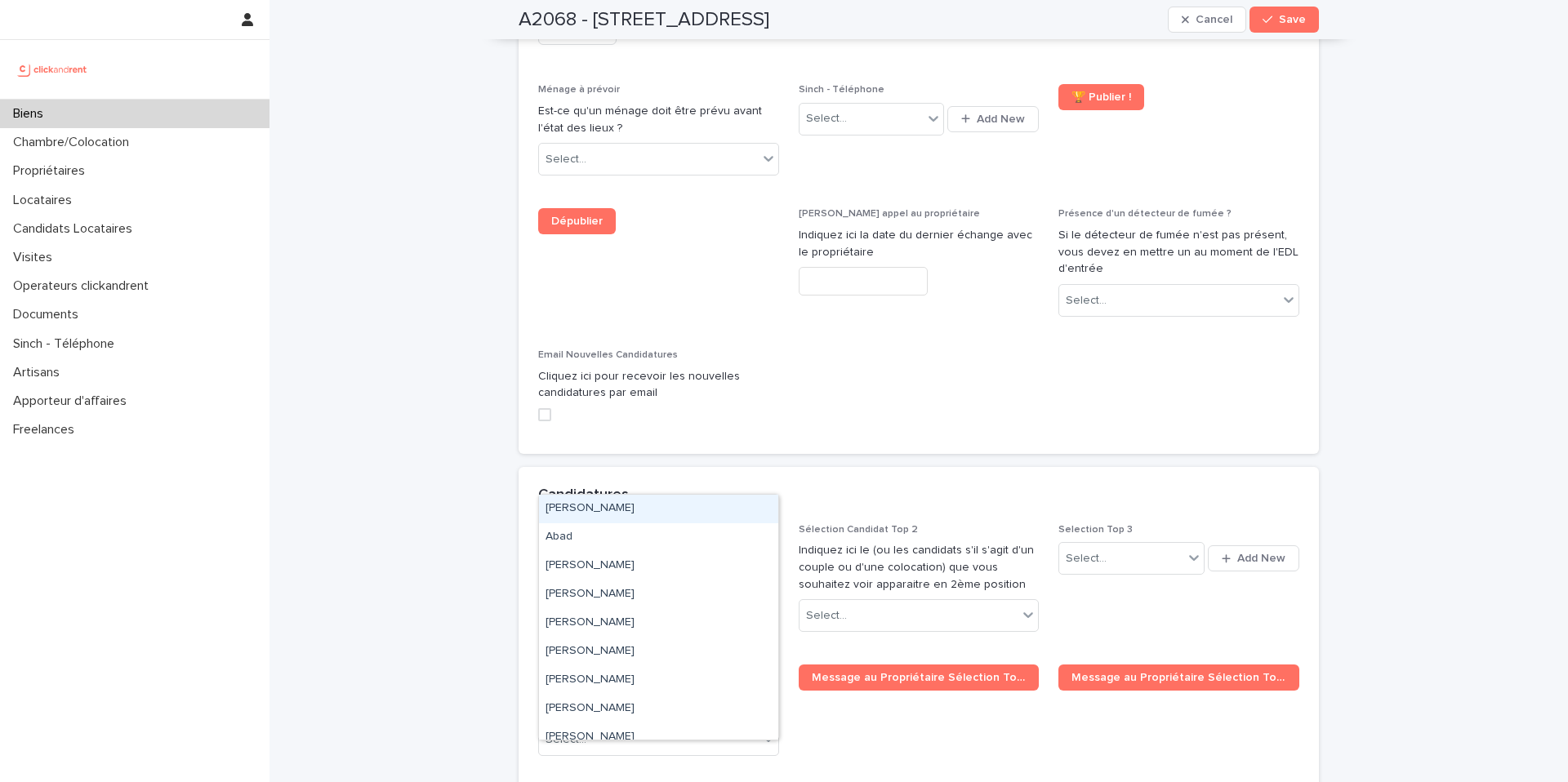
paste input "**********"
type input "**********"
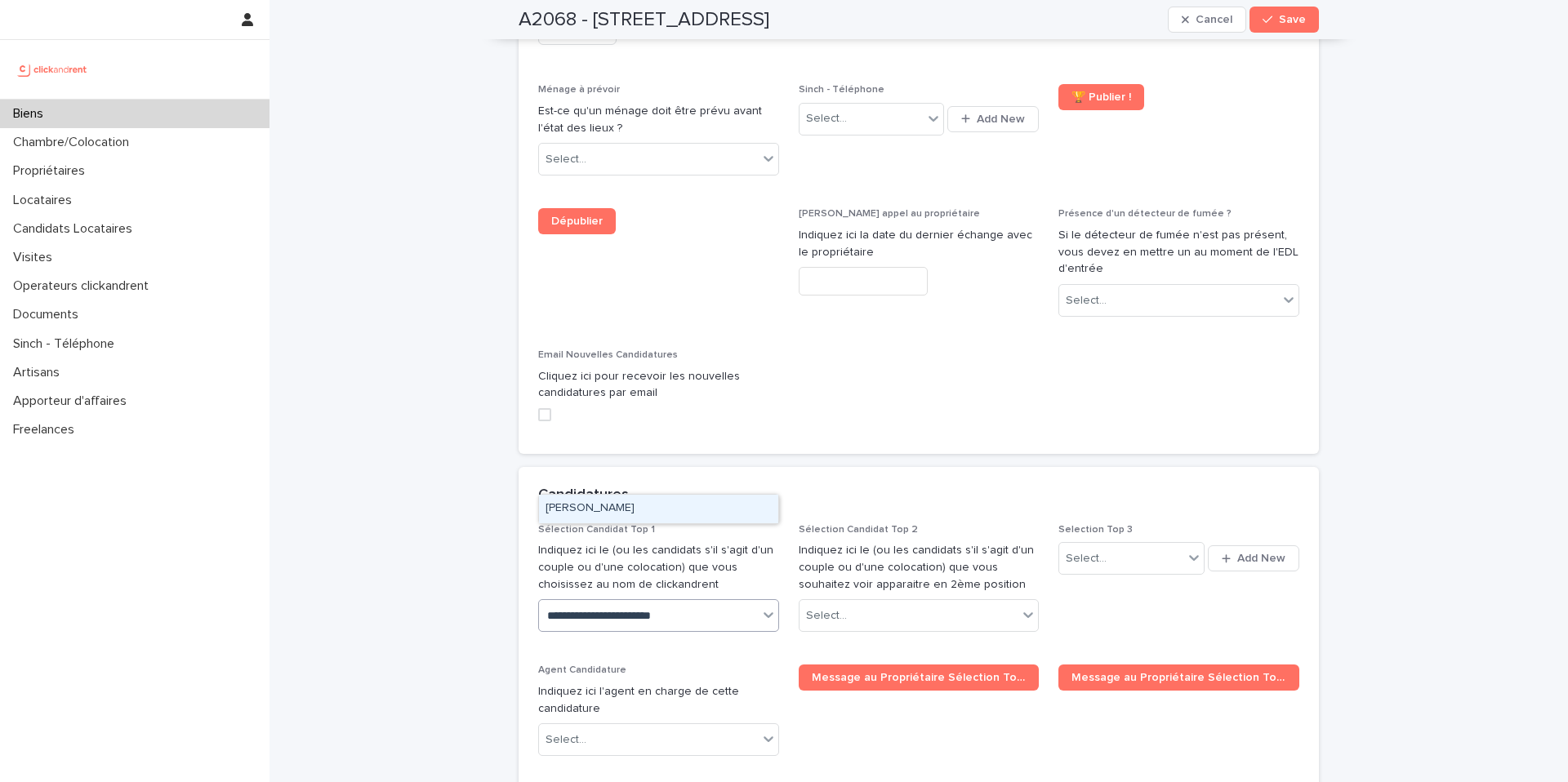
click at [669, 508] on div "[PERSON_NAME]" at bounding box center [659, 509] width 239 height 29
click at [1287, 15] on span "Save" at bounding box center [1292, 19] width 27 height 12
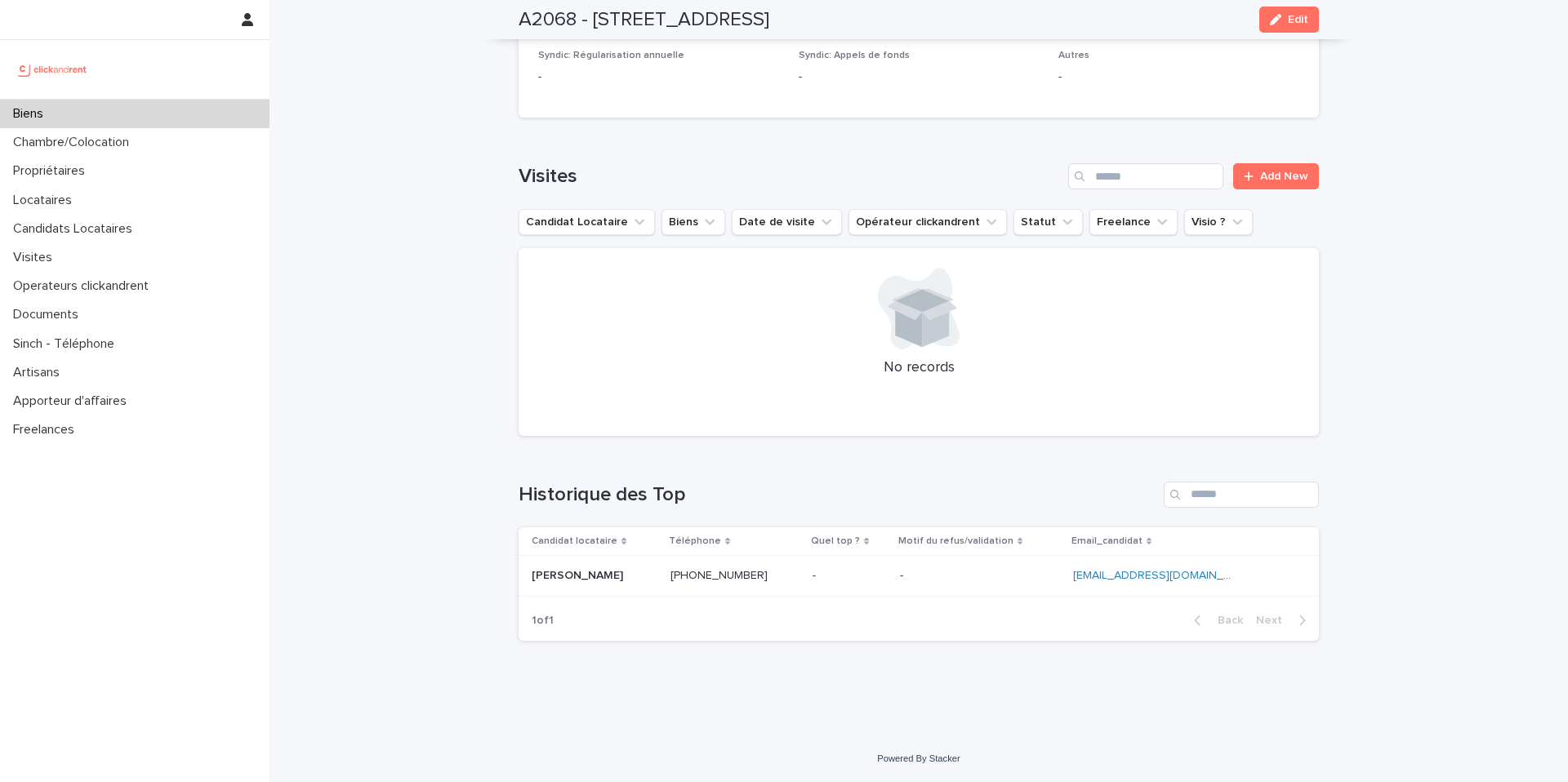
scroll to position [4615, 0]
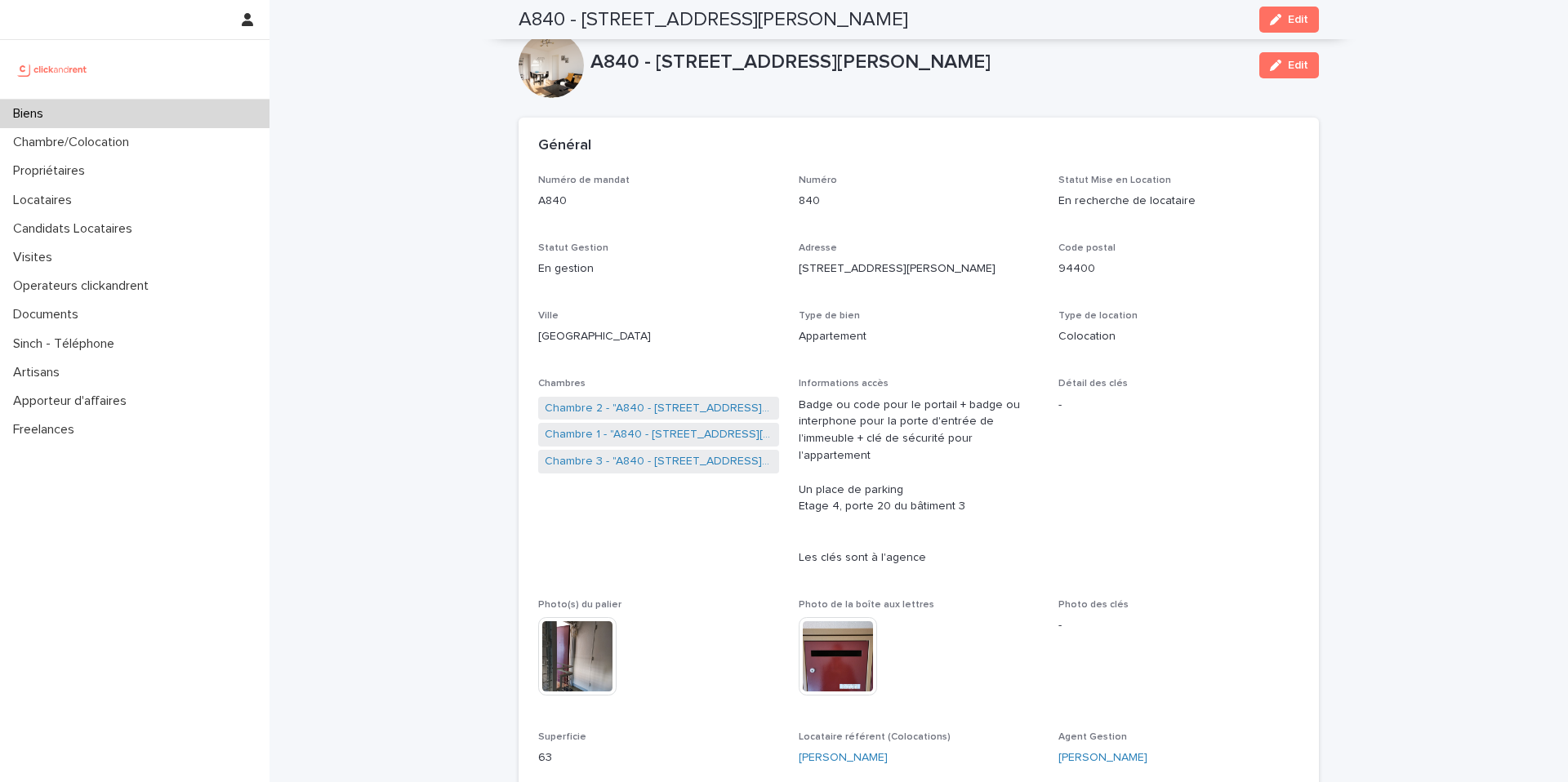
scroll to position [935, 0]
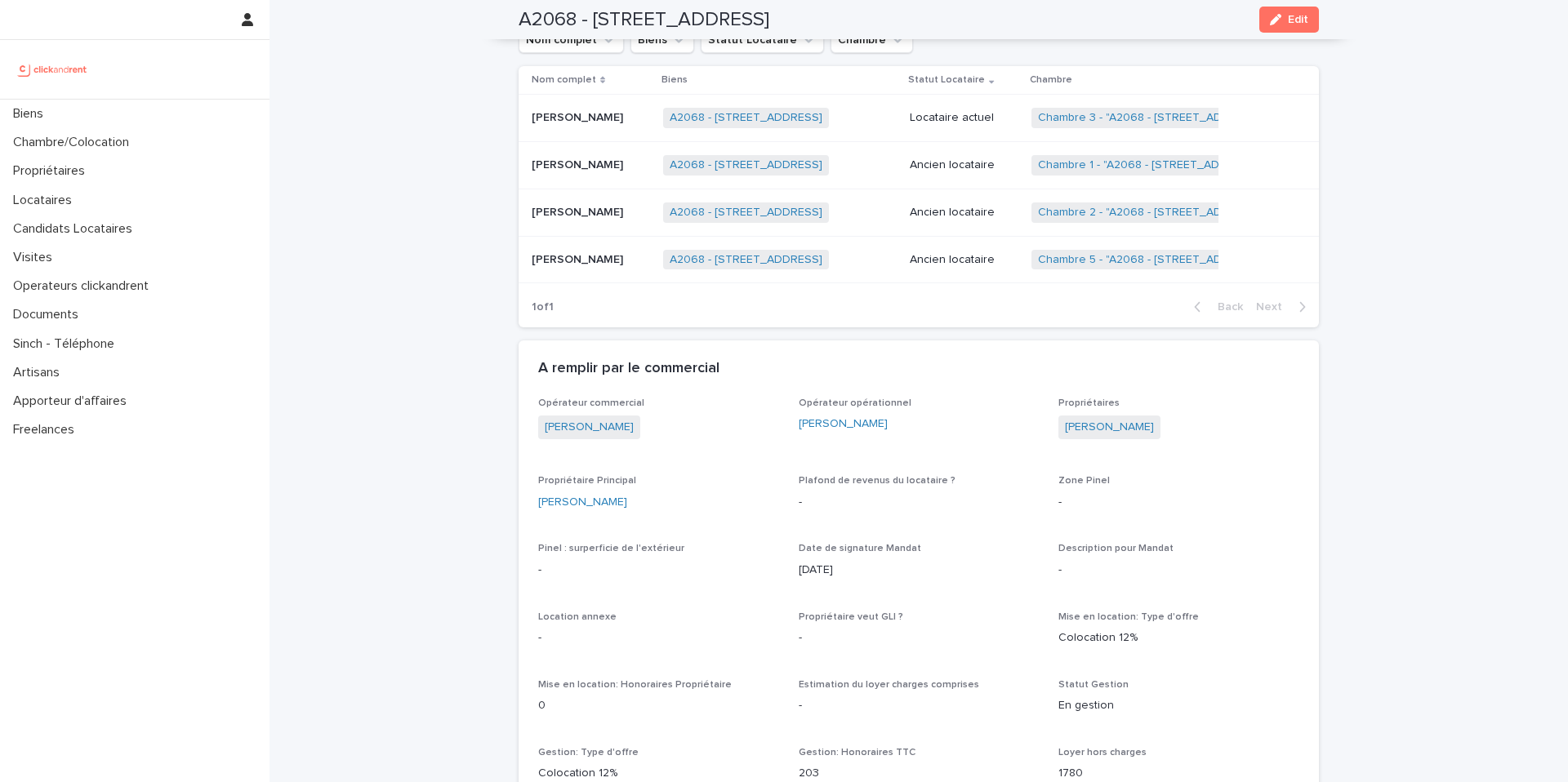
scroll to position [4615, 0]
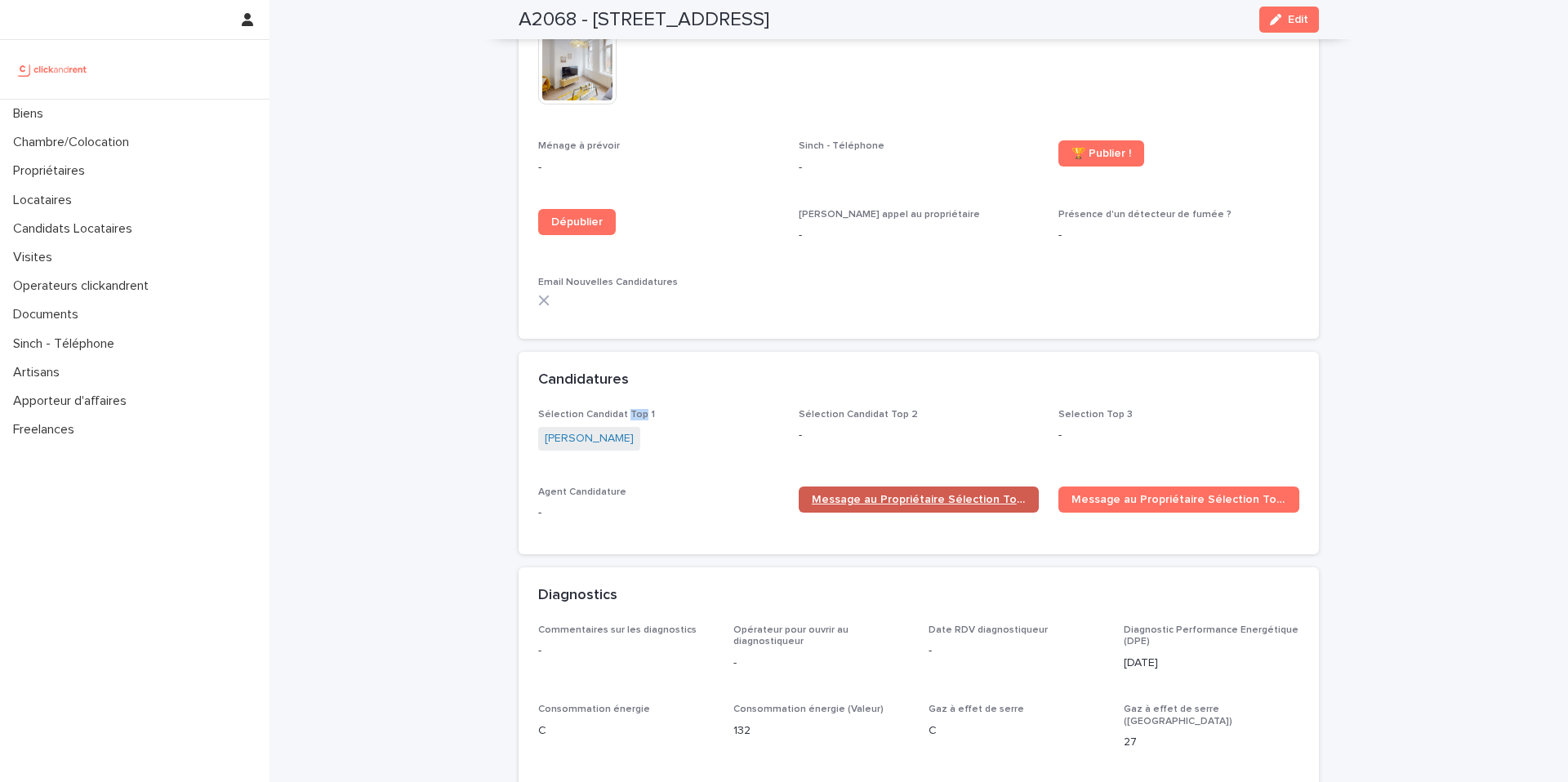
click at [979, 494] on span "Message au Propriétaire Sélection Top 1" at bounding box center [919, 499] width 215 height 12
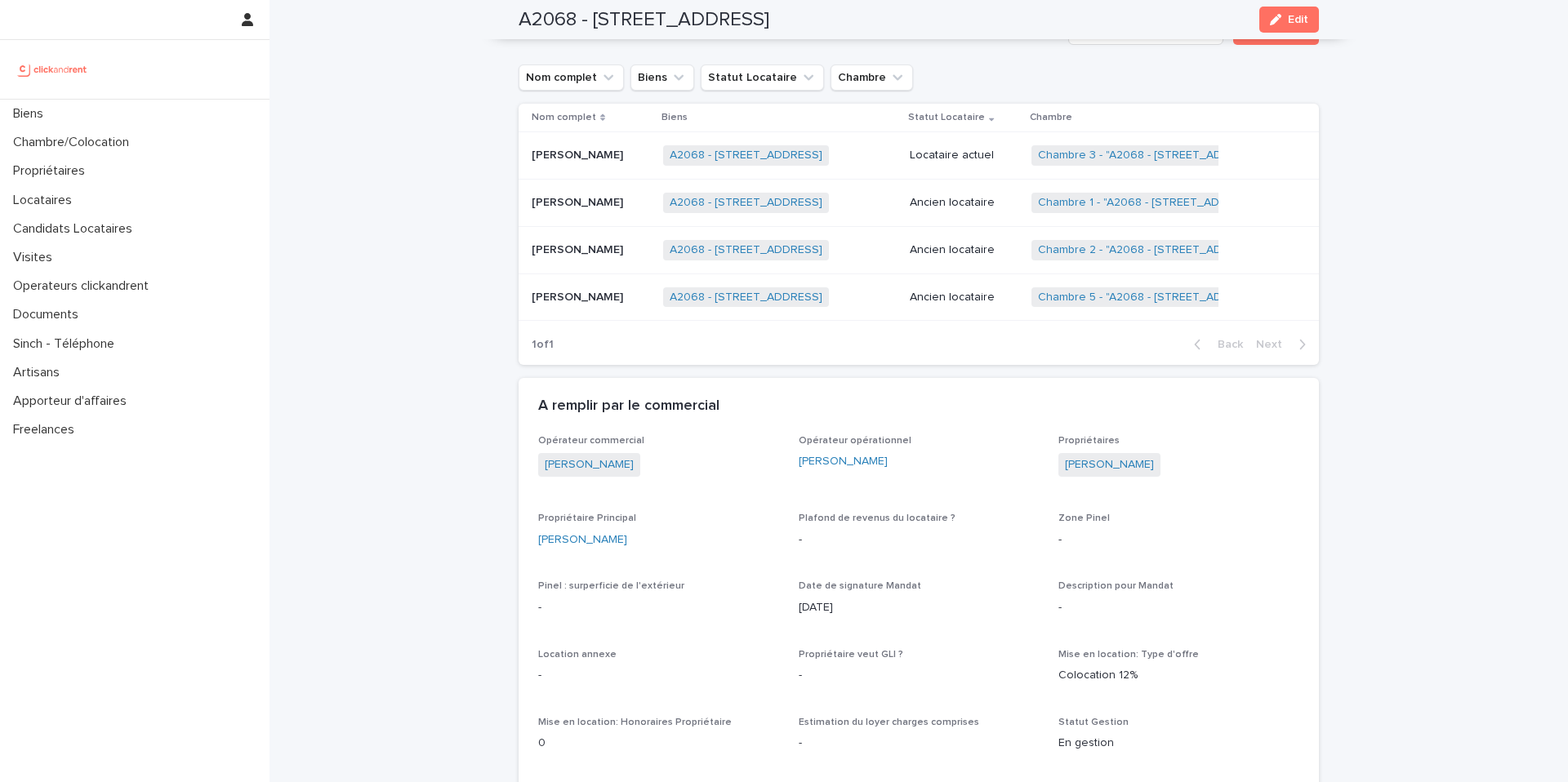
scroll to position [731, 0]
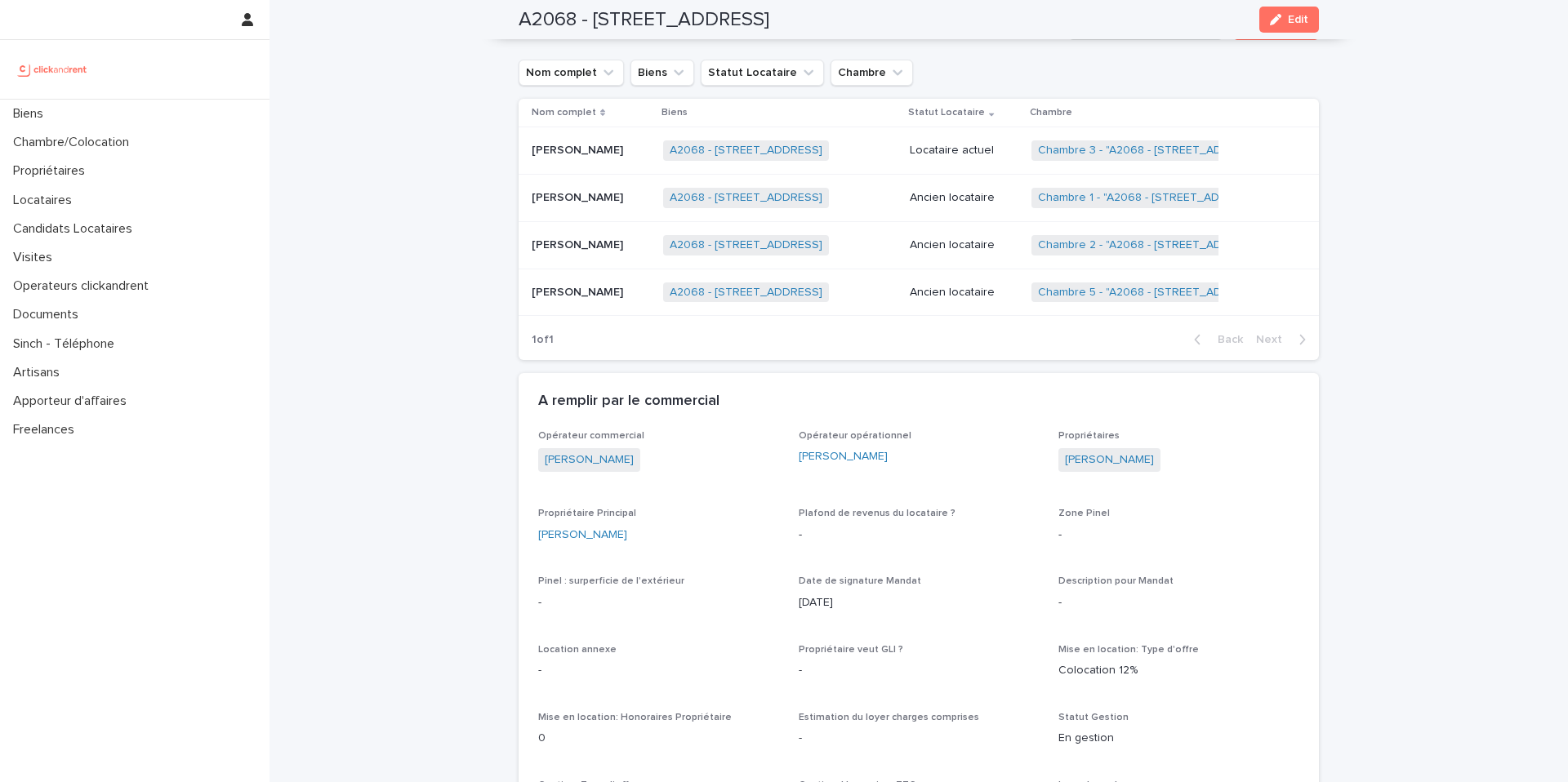
click at [599, 200] on p "[PERSON_NAME]" at bounding box center [579, 197] width 95 height 17
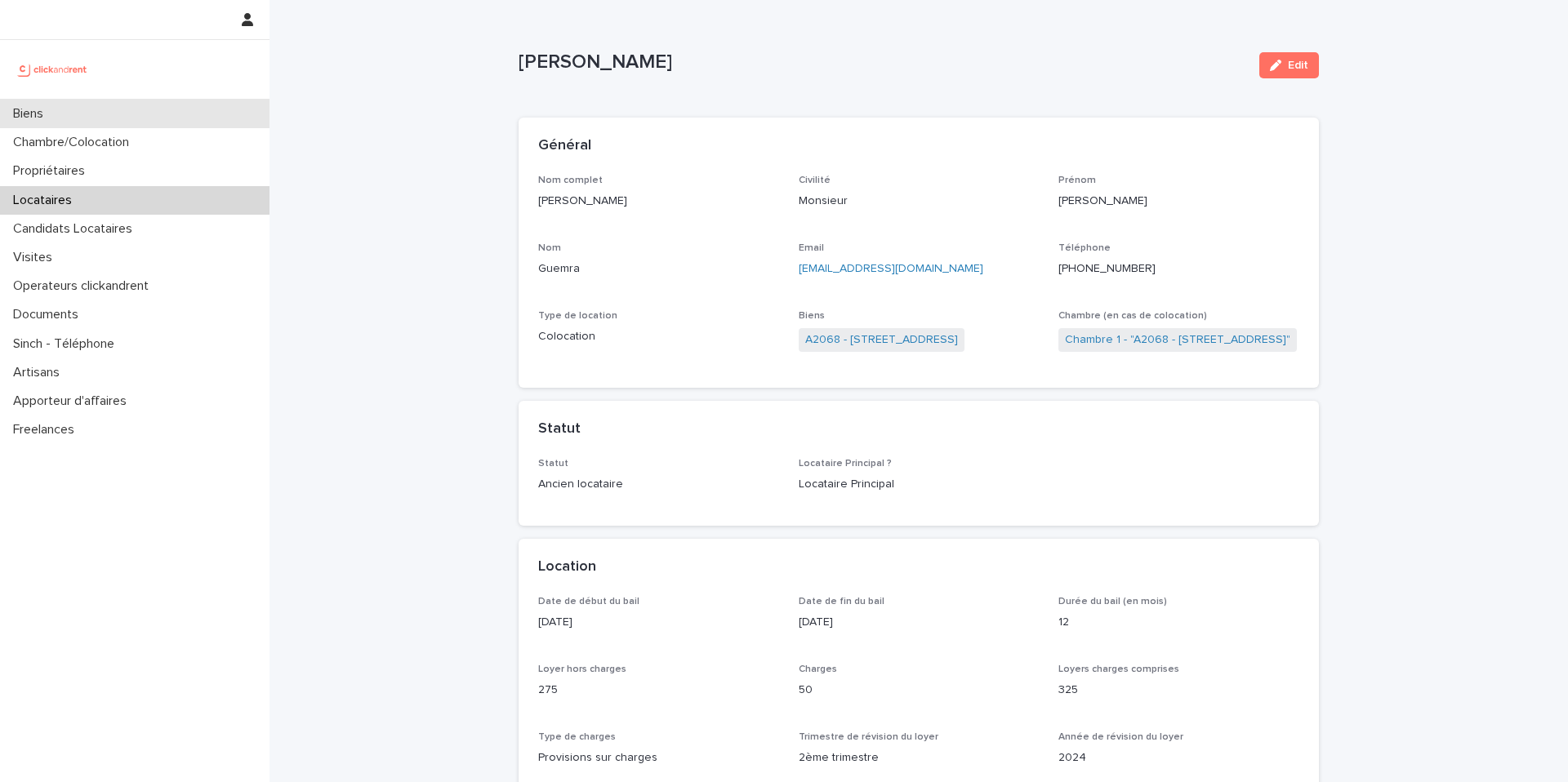
click at [41, 116] on p "Biens" at bounding box center [32, 114] width 50 height 15
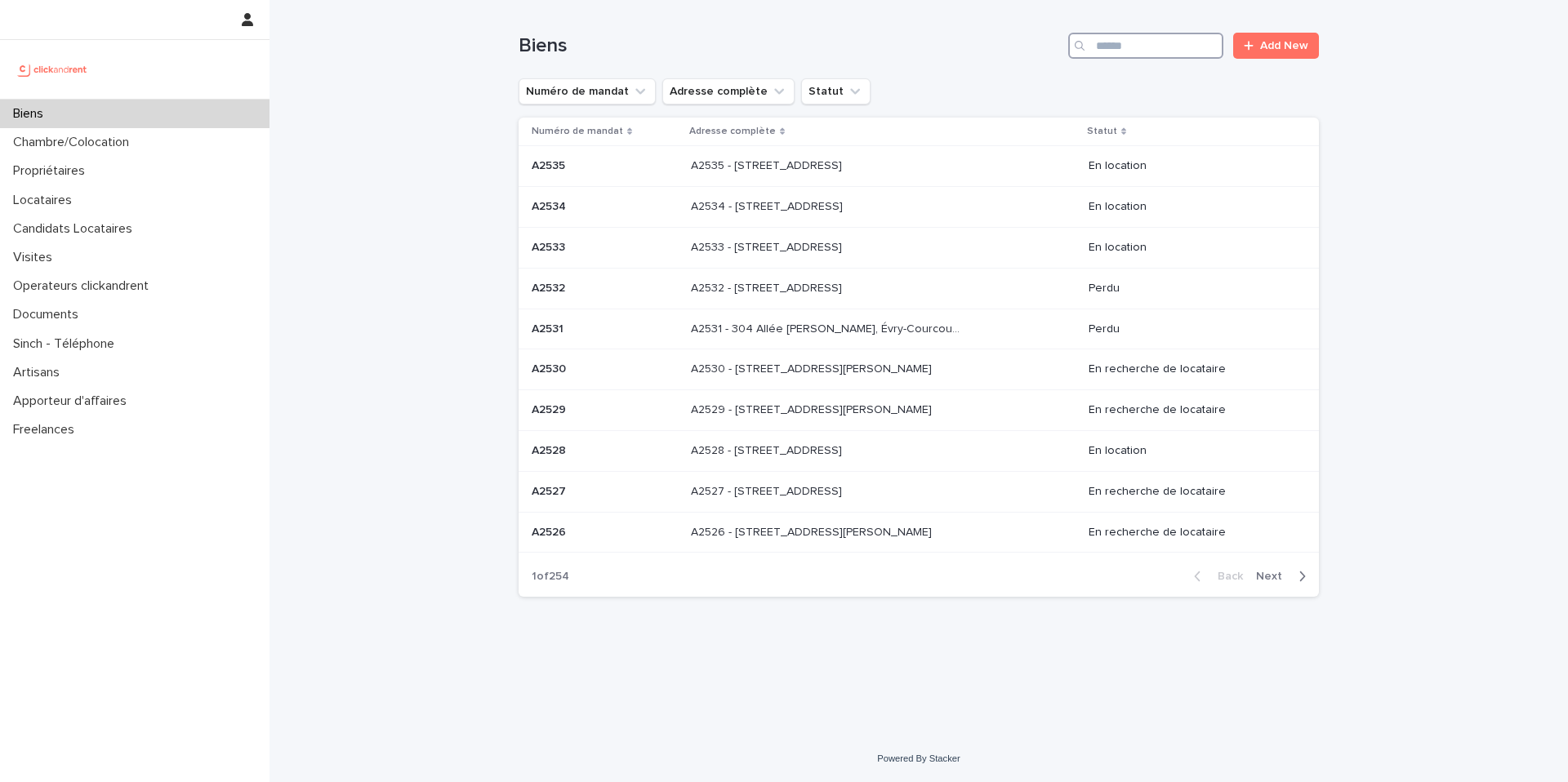
click at [1135, 47] on input "Search" at bounding box center [1146, 45] width 155 height 26
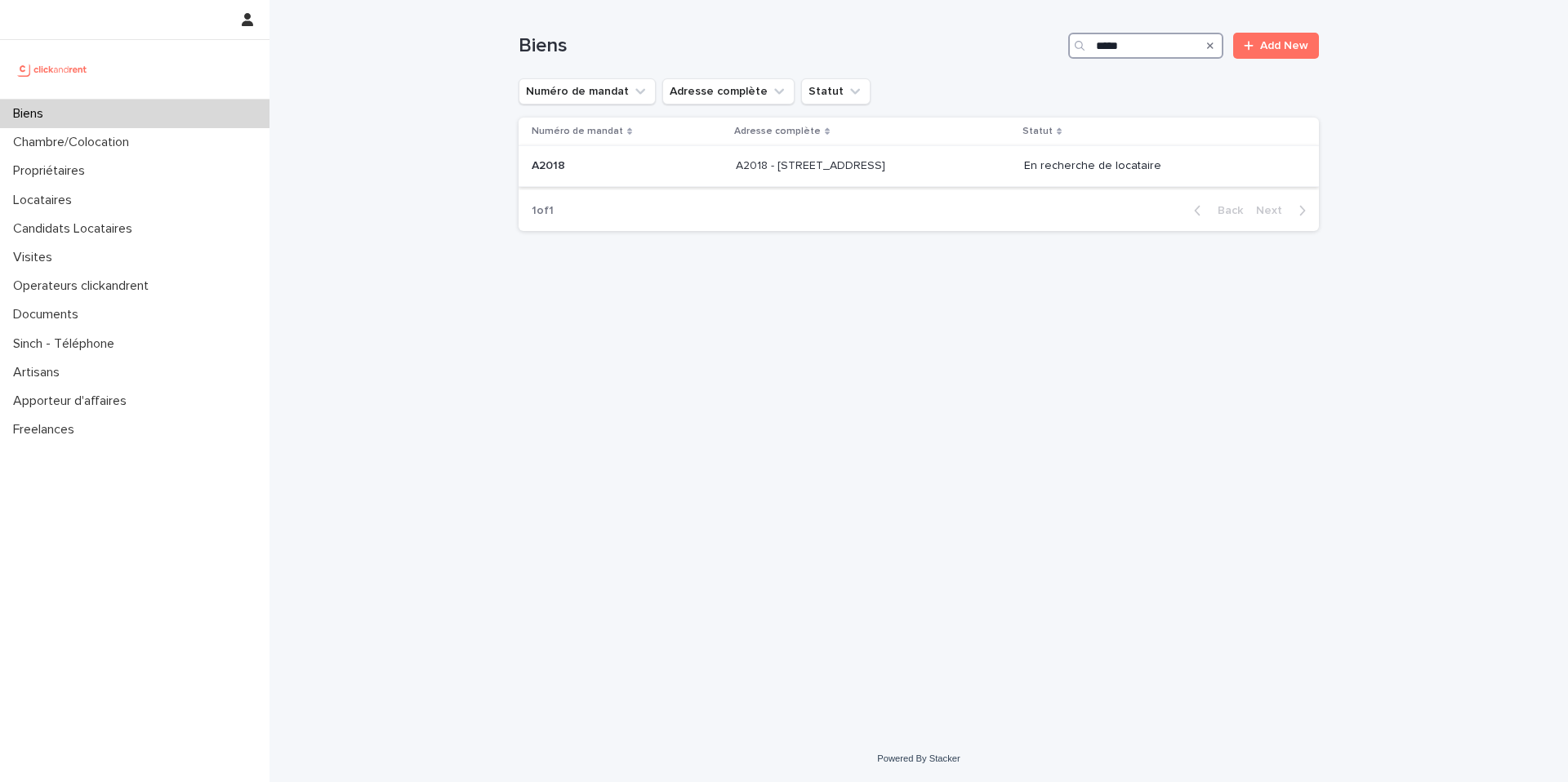
type input "*****"
click at [563, 168] on p "A2018" at bounding box center [550, 165] width 37 height 17
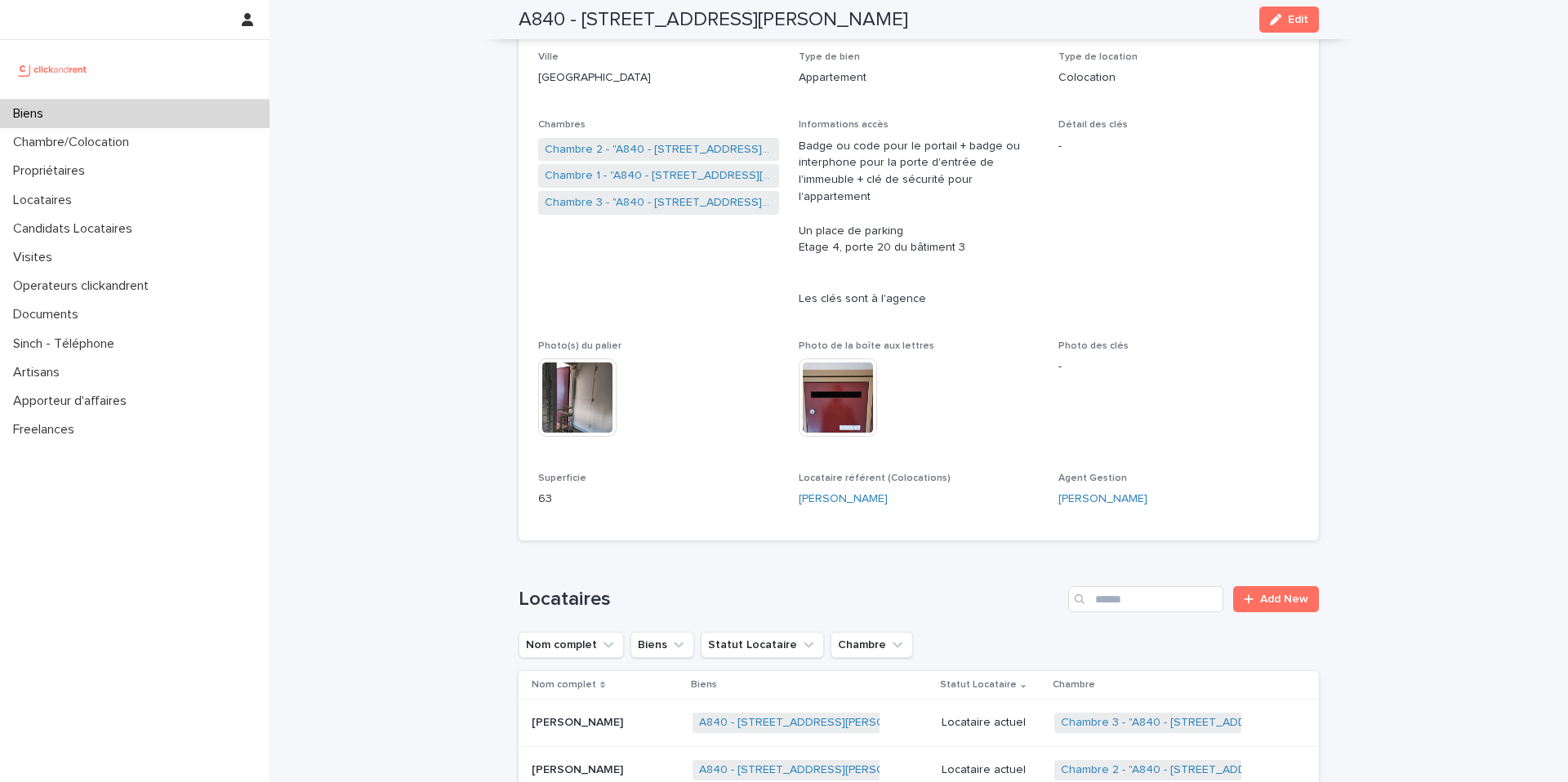
scroll to position [237, 0]
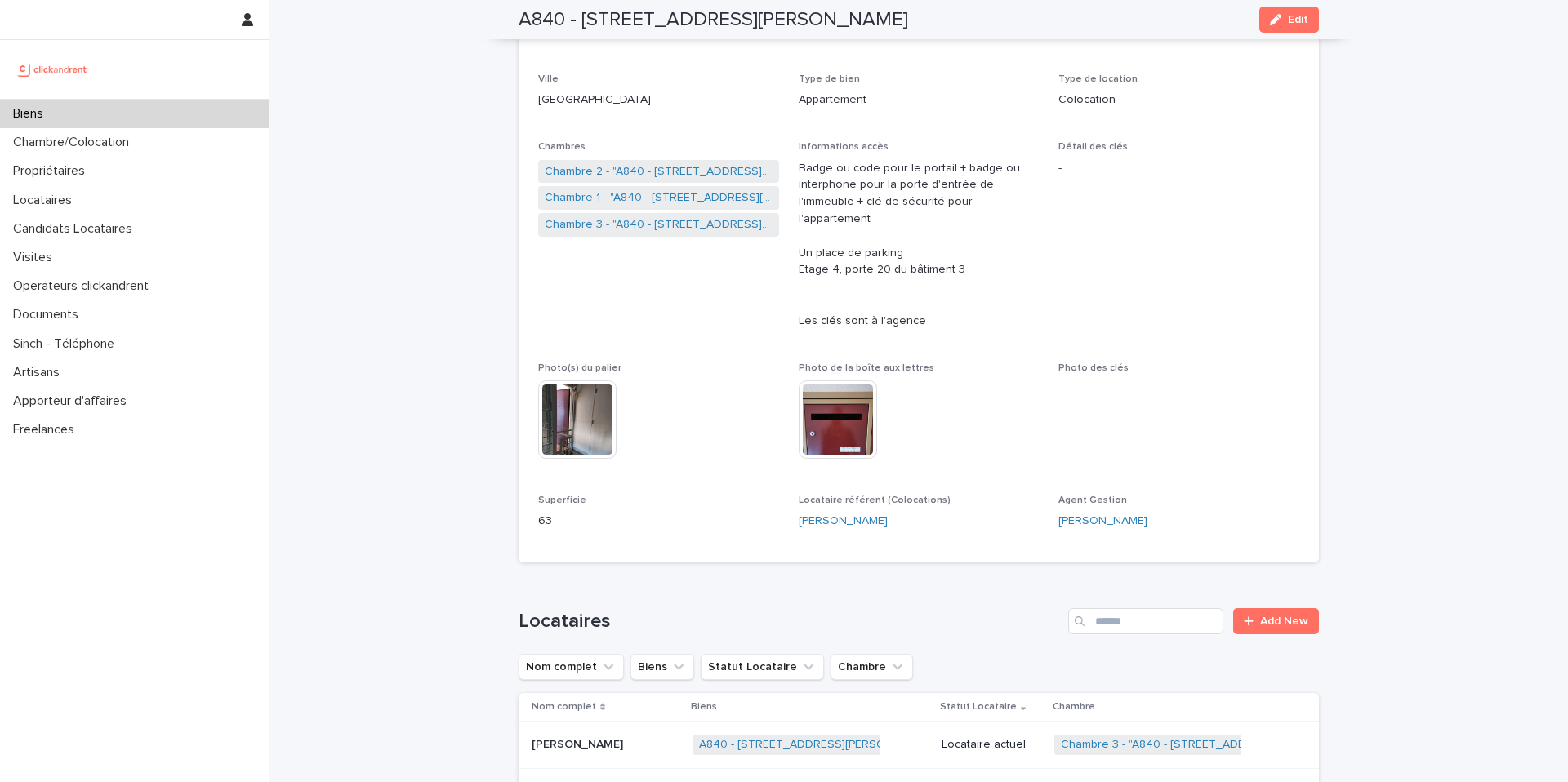
click at [122, 111] on div "Biens" at bounding box center [134, 114] width 269 height 29
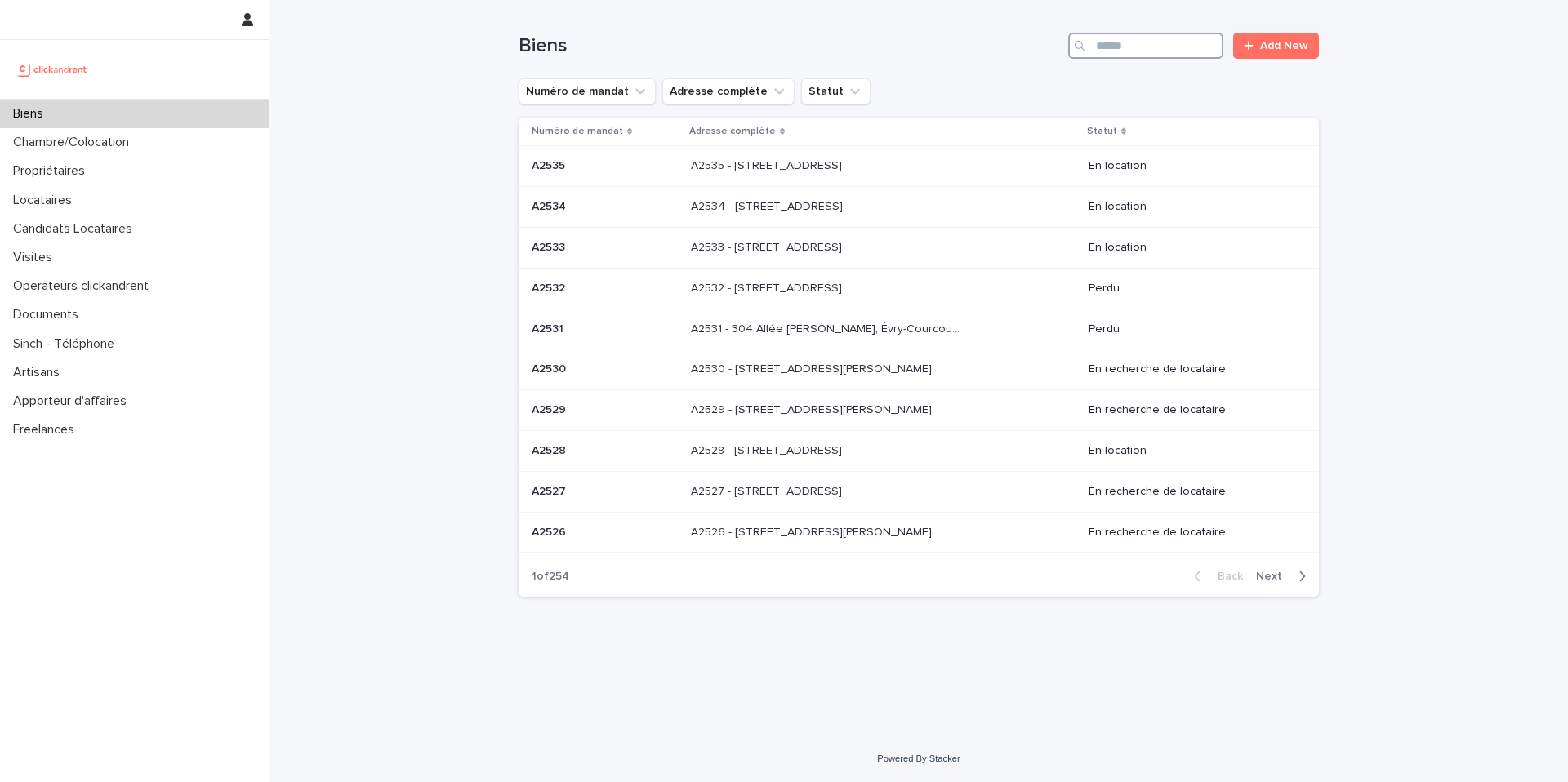
click at [1109, 40] on input "Search" at bounding box center [1146, 45] width 155 height 26
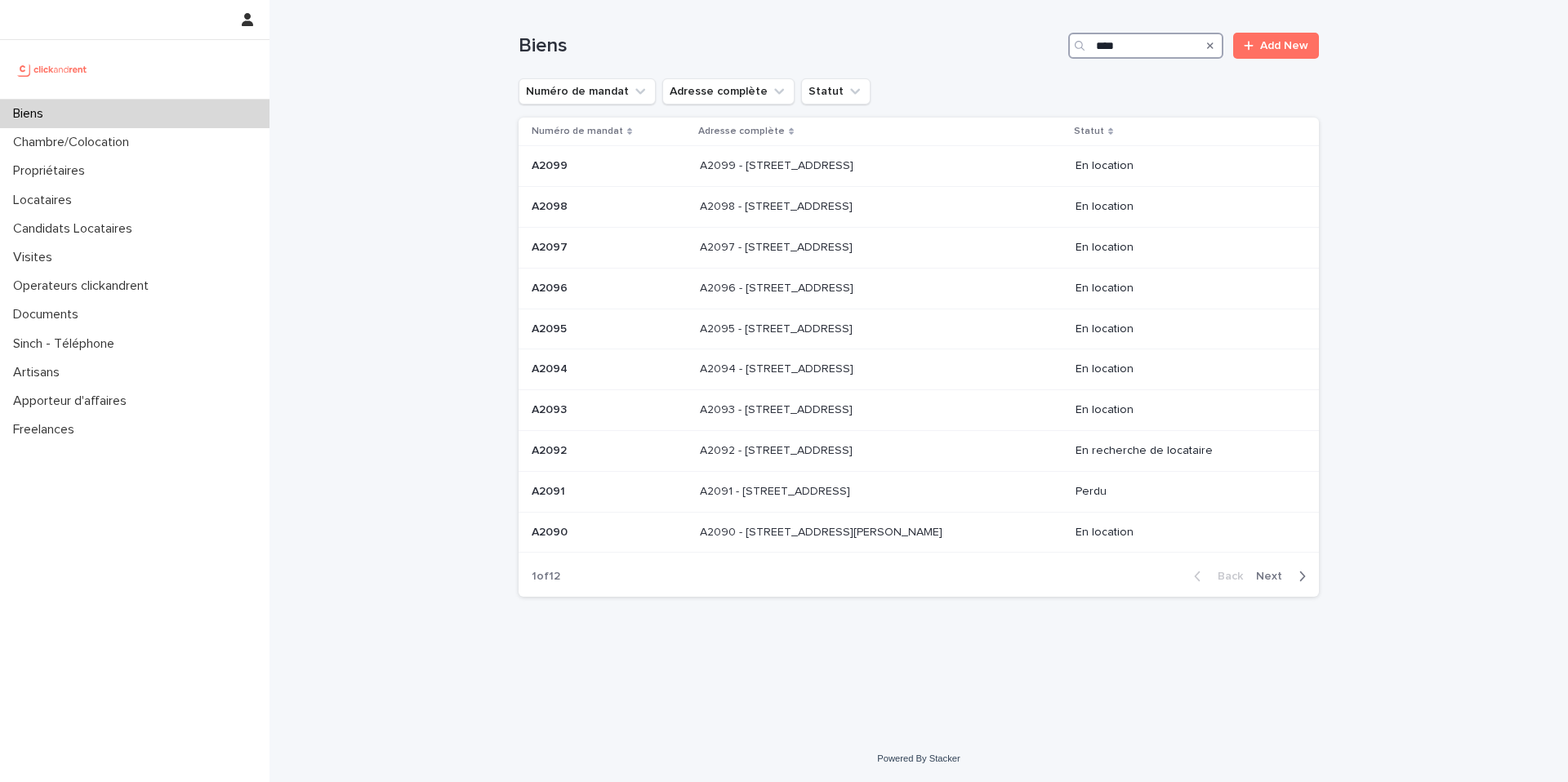
type input "*****"
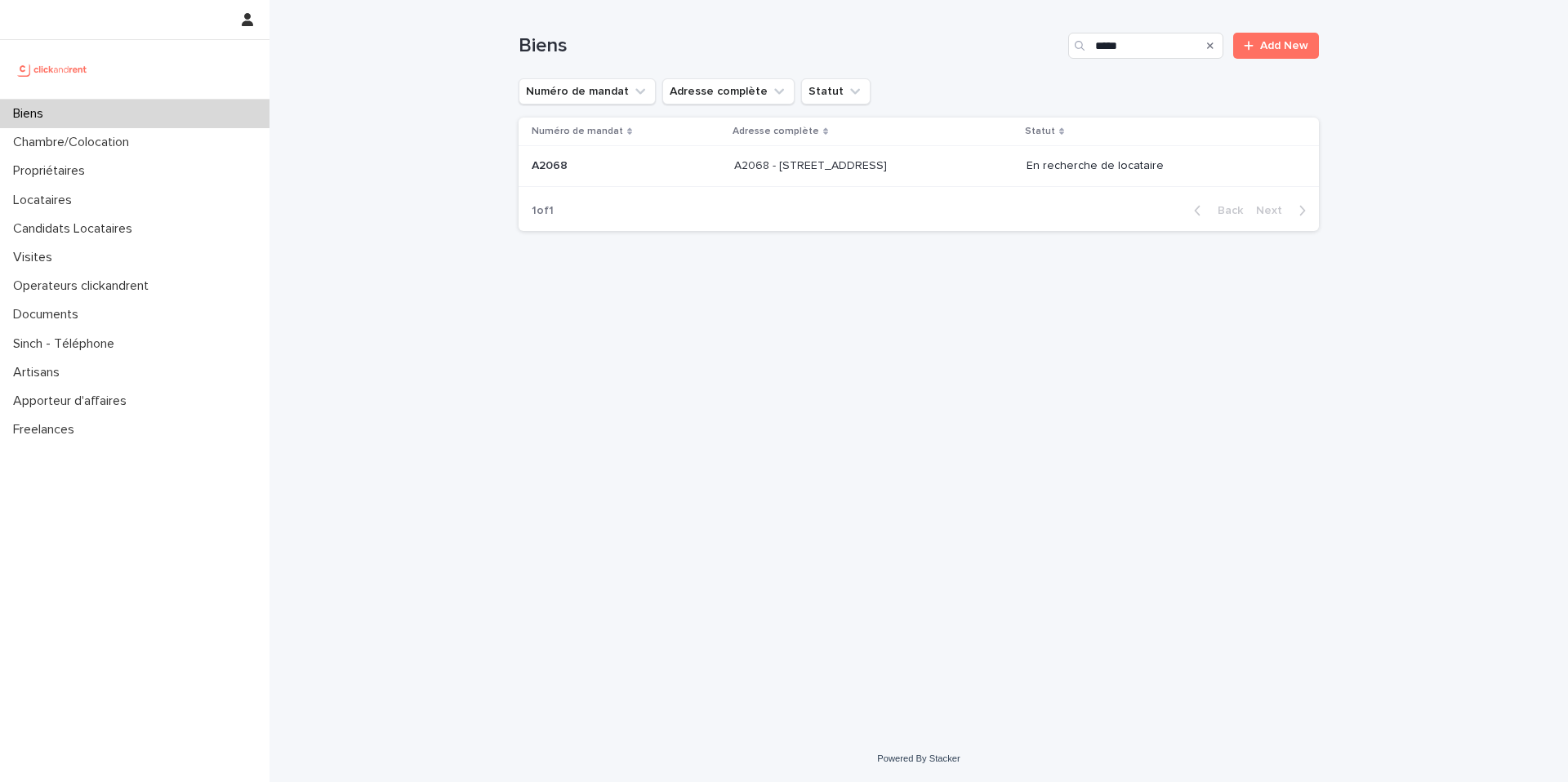
click at [962, 176] on div "A2068 - 60 Rue De Castille, Amiens 80000 A2068 - 60 Rue De Castille, Amiens 800…" at bounding box center [874, 166] width 280 height 27
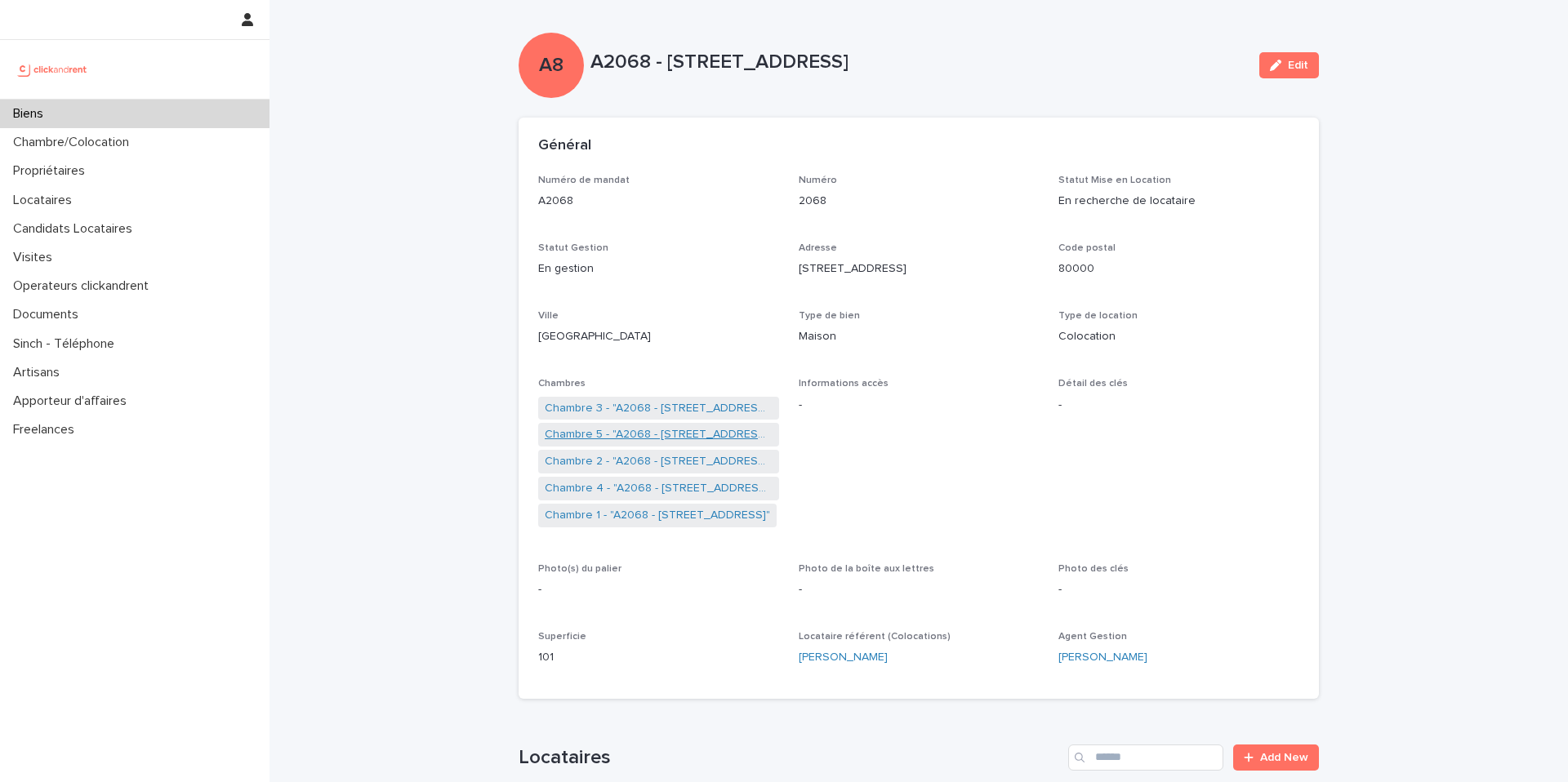
click at [660, 429] on link "Chambre 5 - "A2068 - [STREET_ADDRESS]"" at bounding box center [659, 435] width 228 height 17
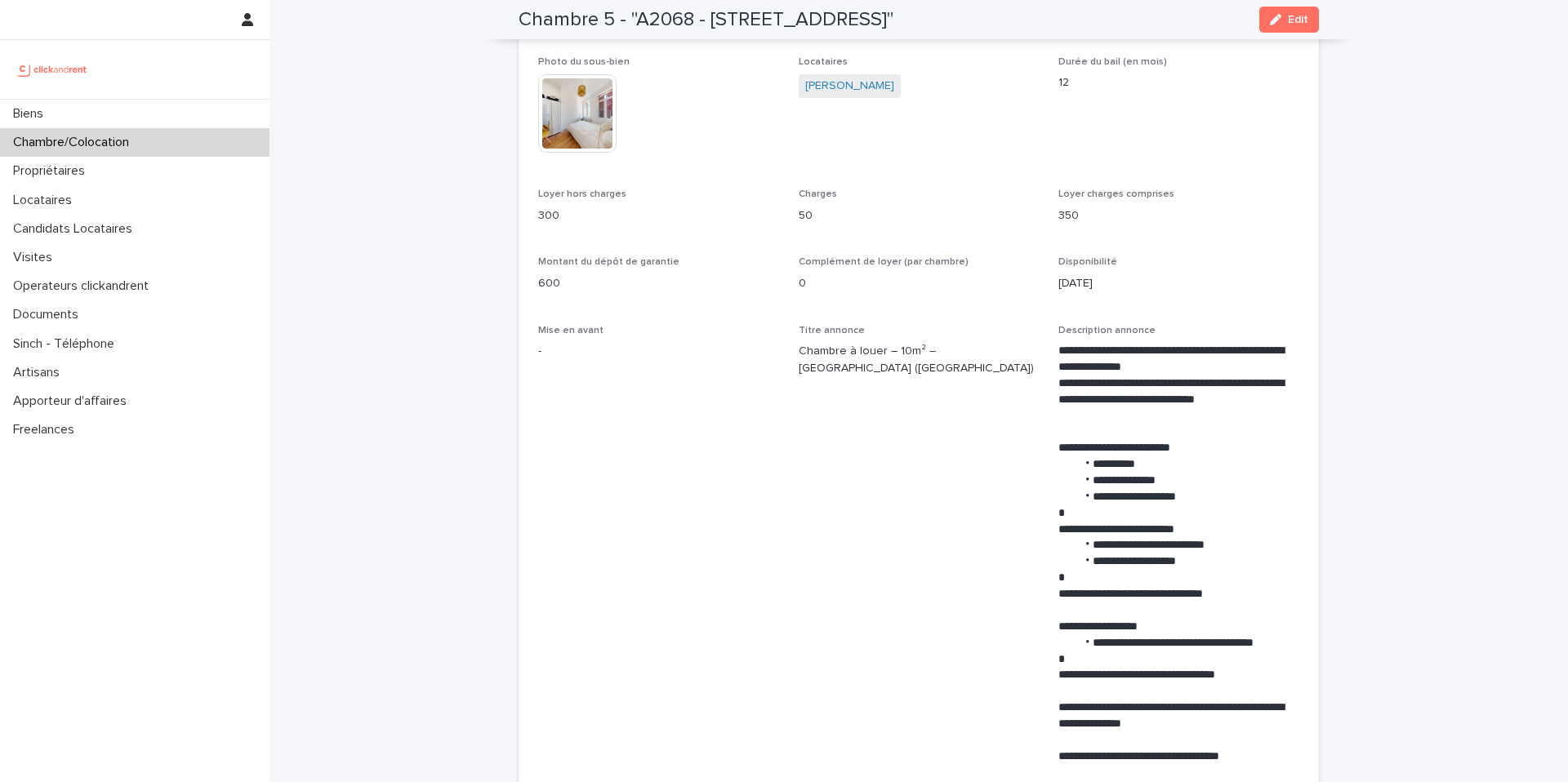
scroll to position [391, 0]
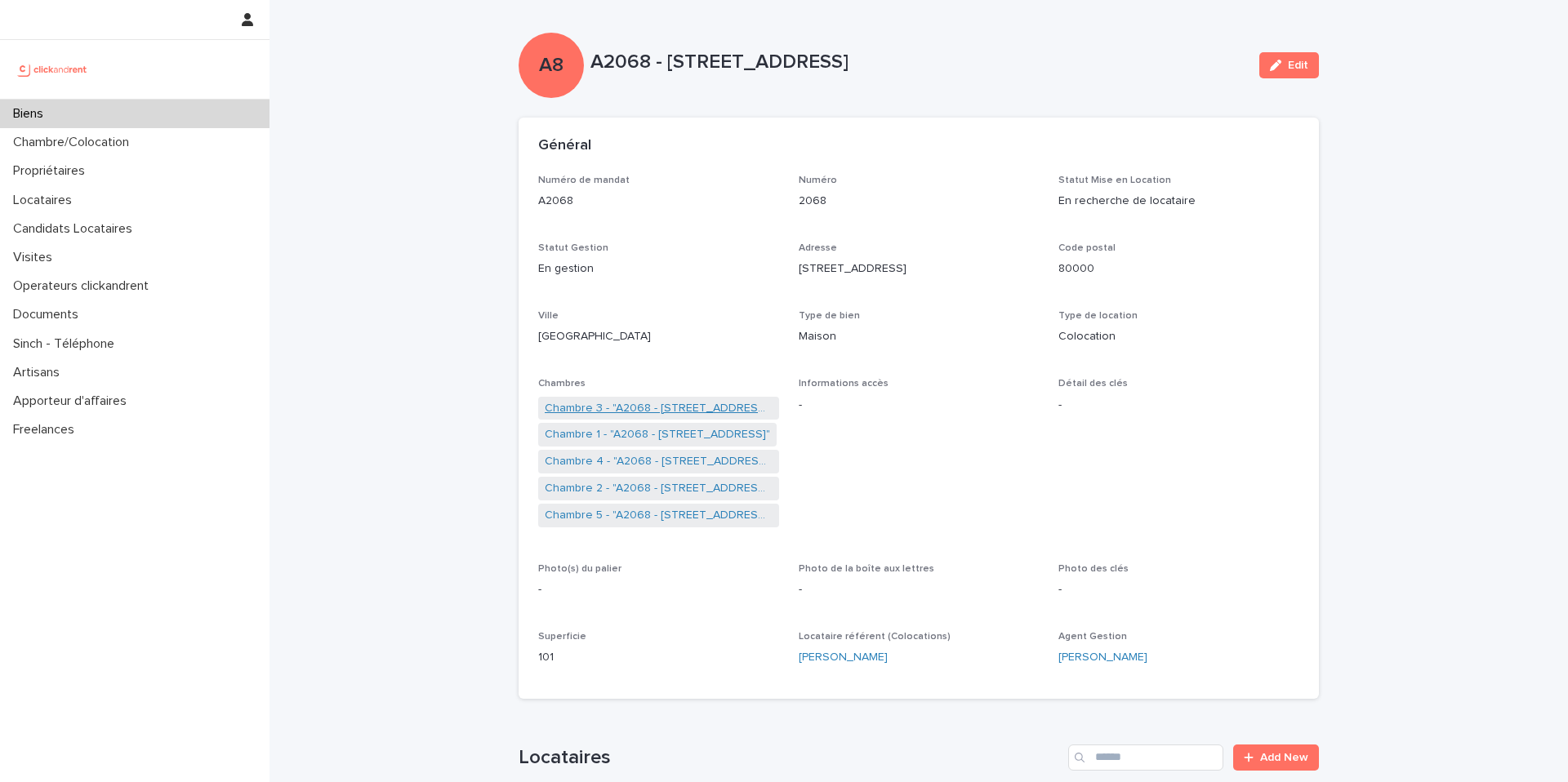
click at [685, 407] on link "Chambre 3 - "A2068 - [STREET_ADDRESS]"" at bounding box center [659, 409] width 228 height 17
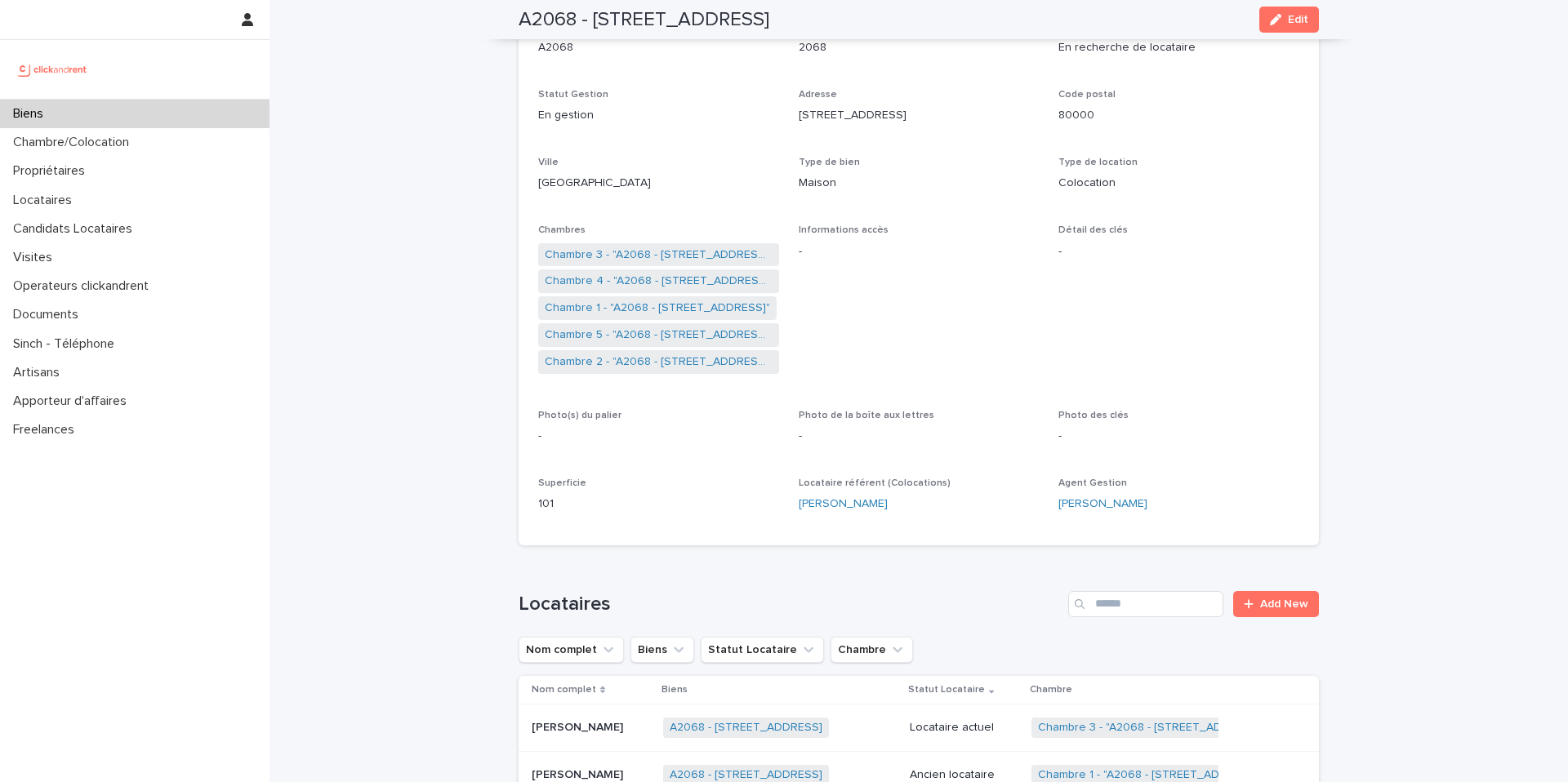
scroll to position [84, 0]
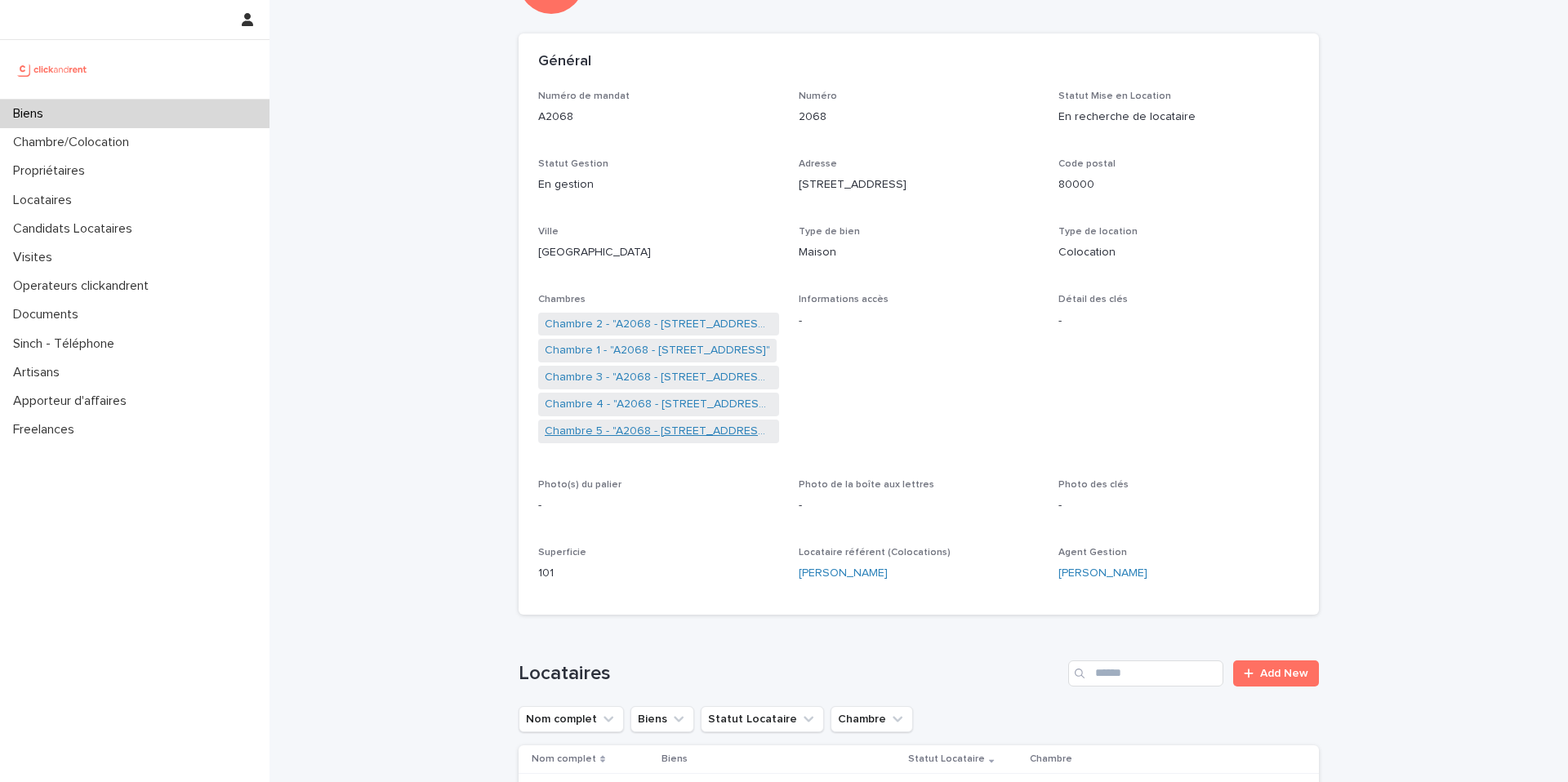
click at [685, 425] on link "Chambre 5 - "A2068 - [STREET_ADDRESS]"" at bounding box center [659, 432] width 228 height 17
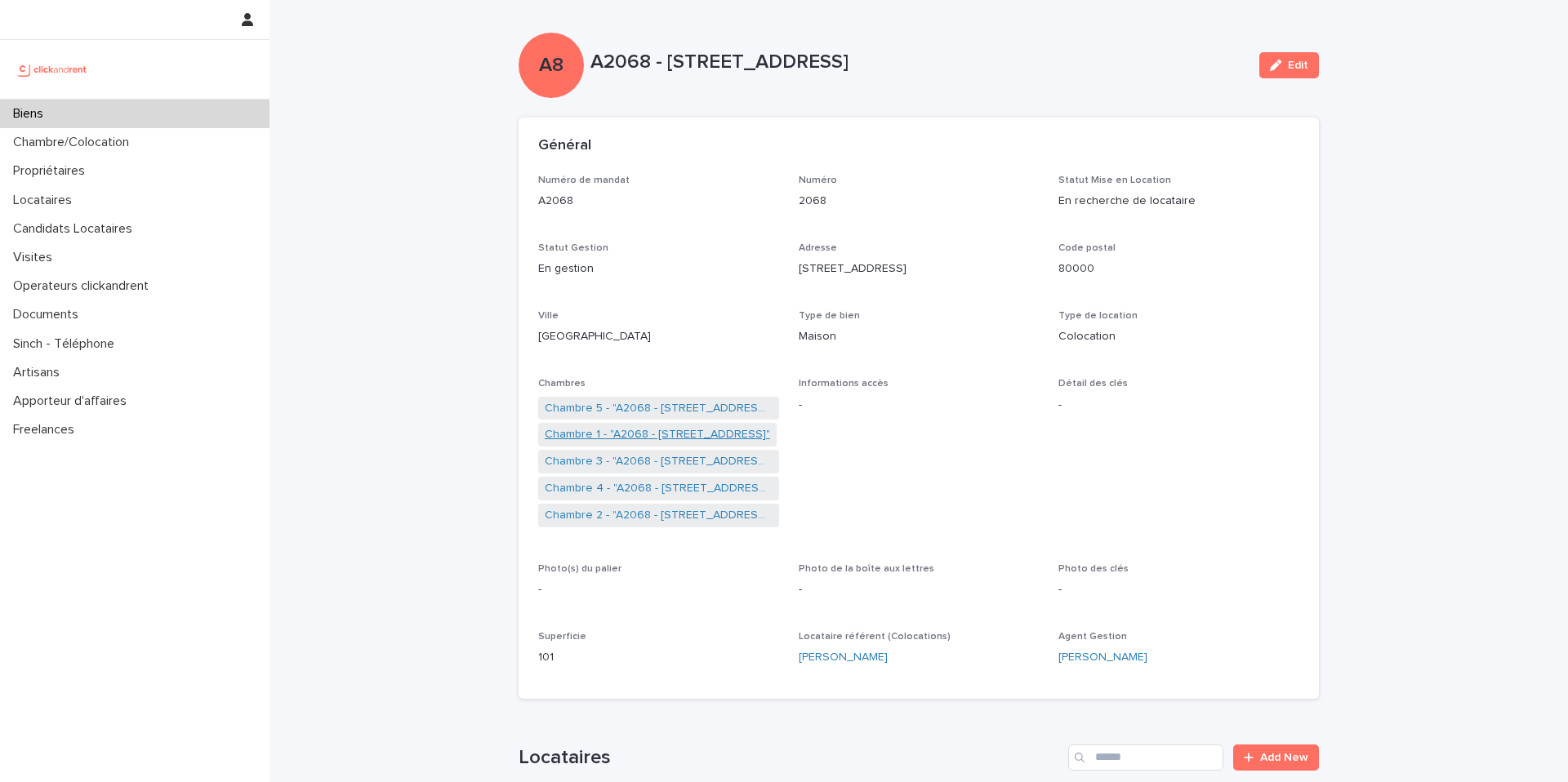
click at [698, 435] on link "Chambre 1 - "A2068 - [STREET_ADDRESS]"" at bounding box center [658, 435] width 226 height 17
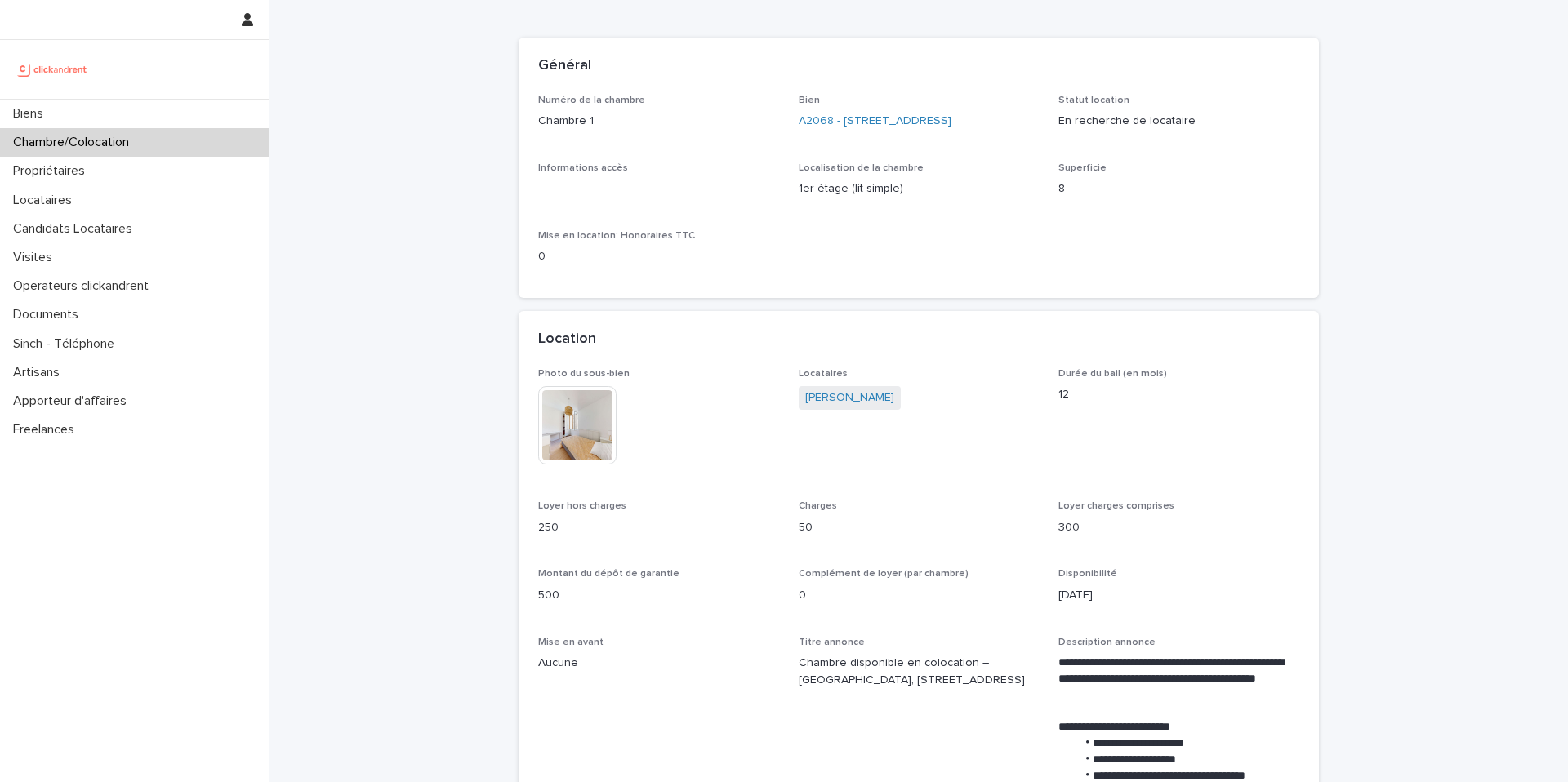
scroll to position [82, 0]
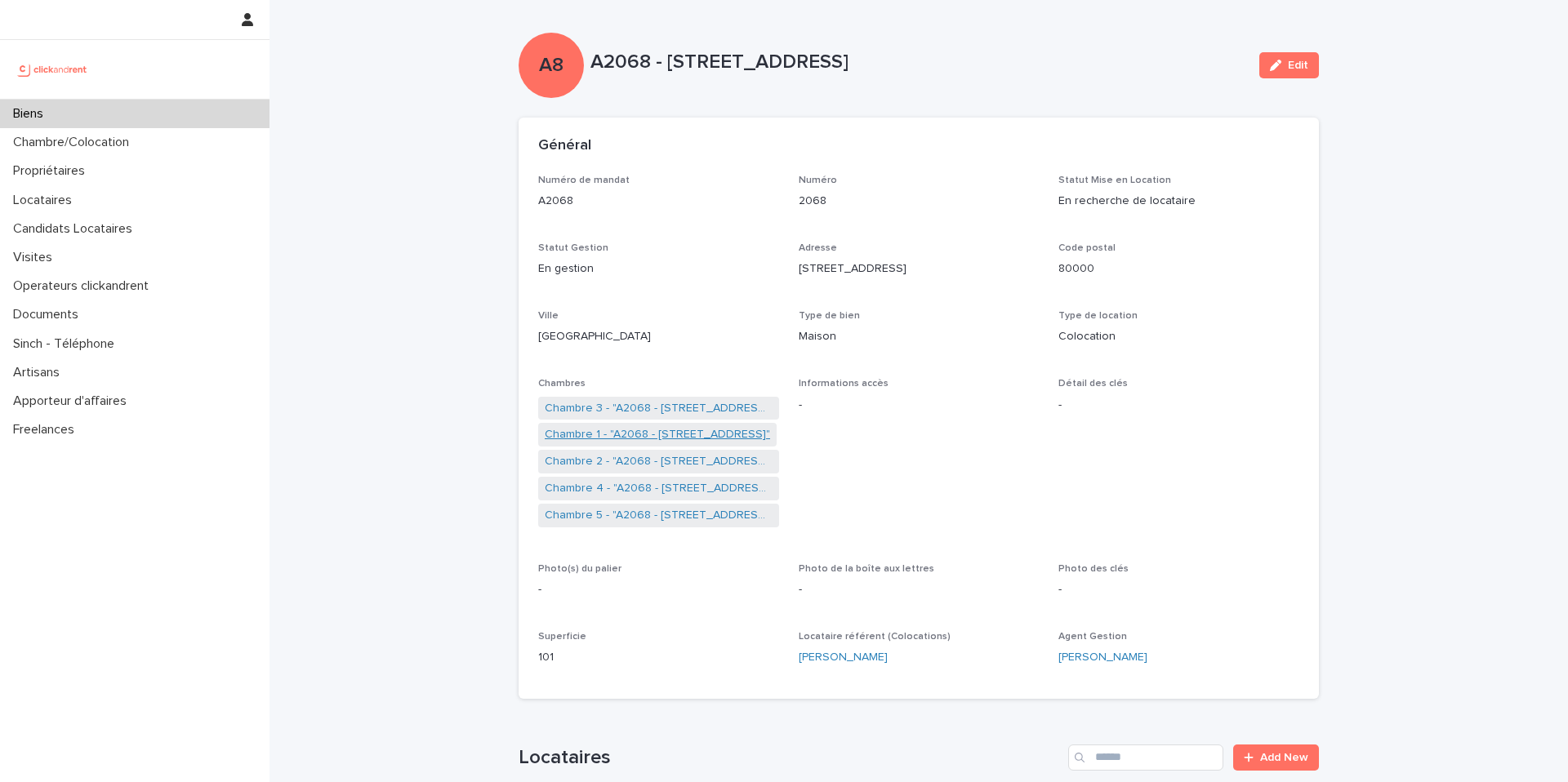
click at [649, 433] on link "Chambre 1 - "A2068 - [STREET_ADDRESS]"" at bounding box center [658, 435] width 226 height 17
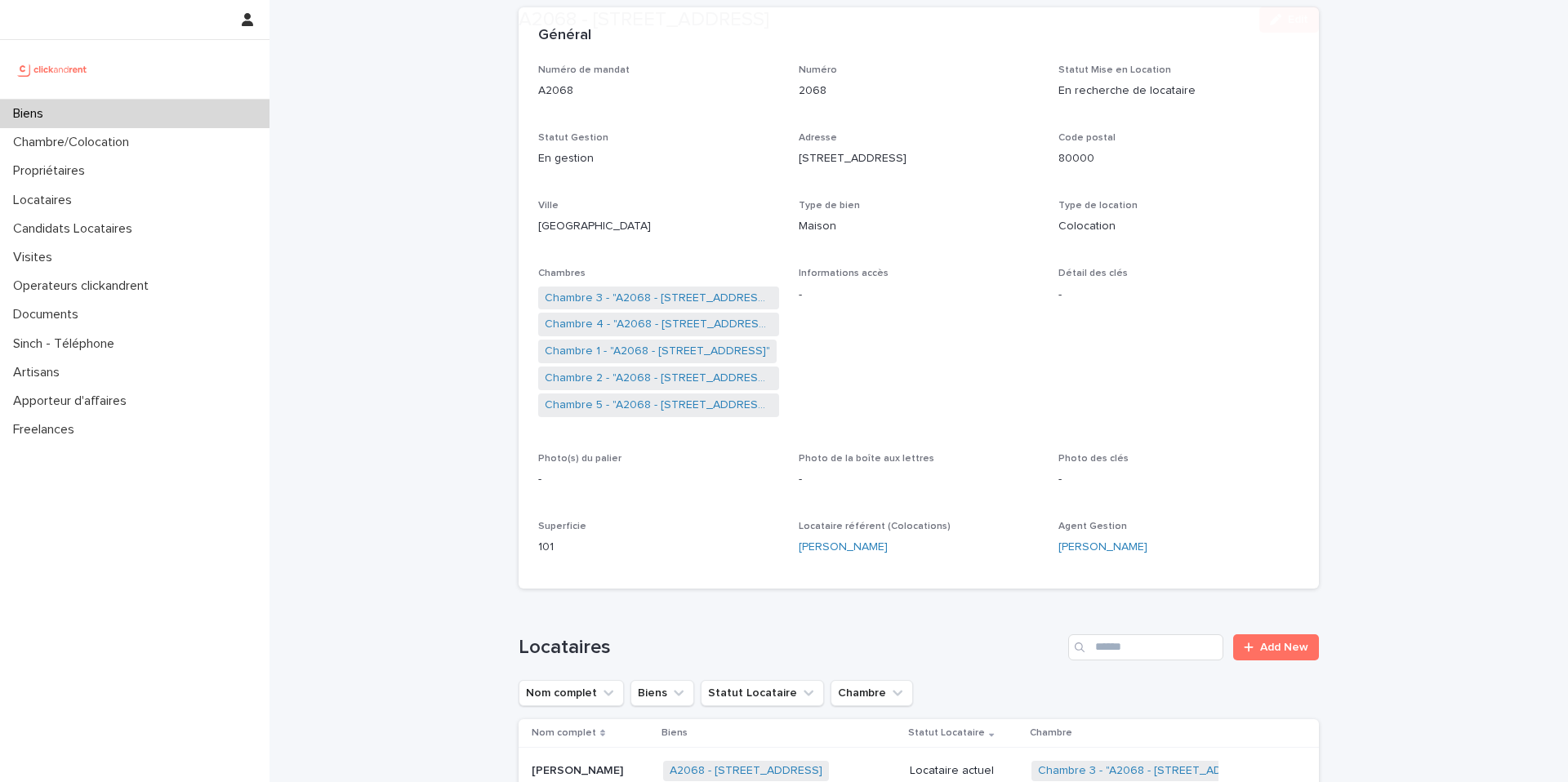
scroll to position [119, 0]
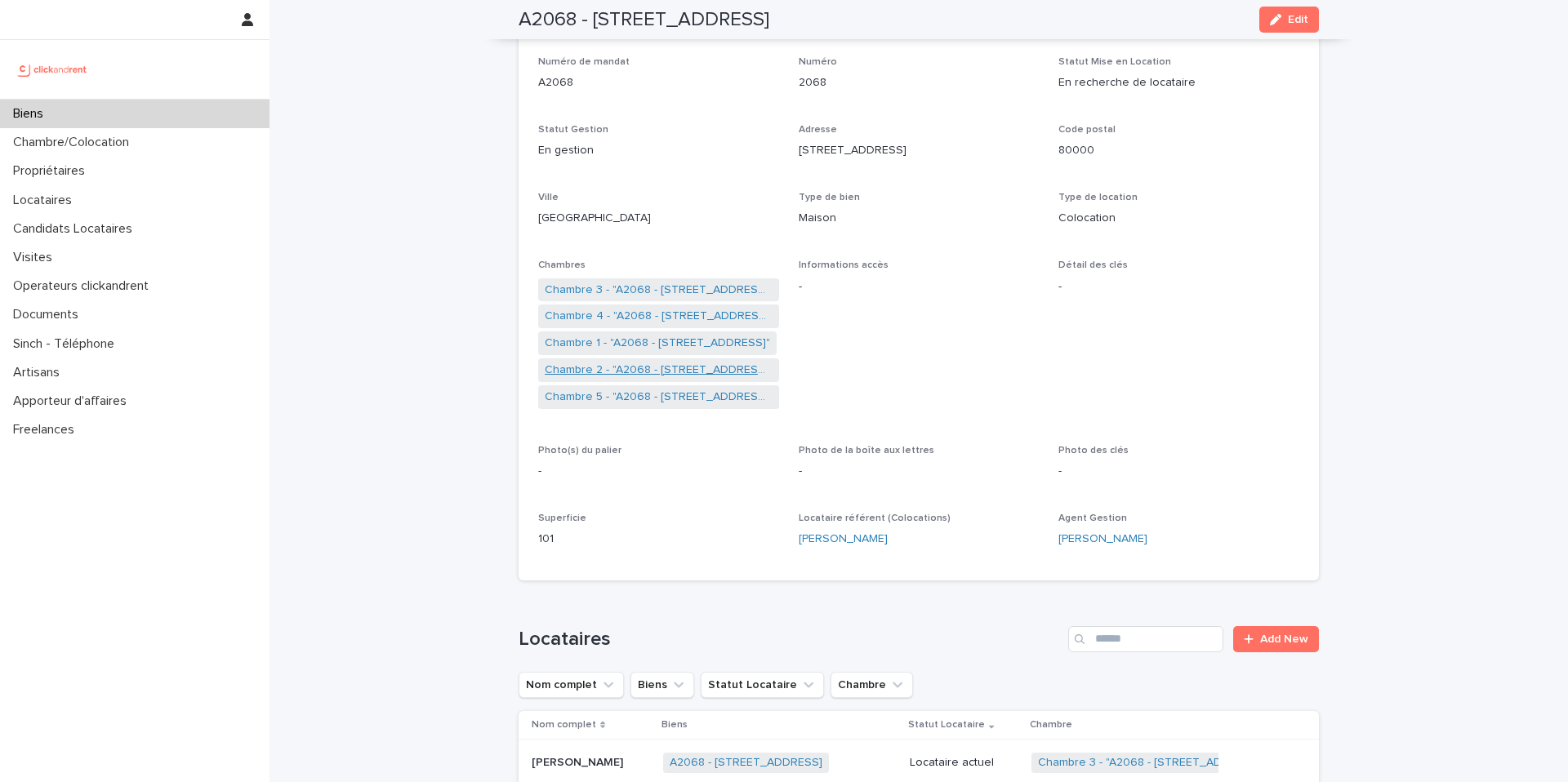
click at [673, 366] on link "Chambre 2 - "A2068 - [STREET_ADDRESS]"" at bounding box center [659, 370] width 228 height 17
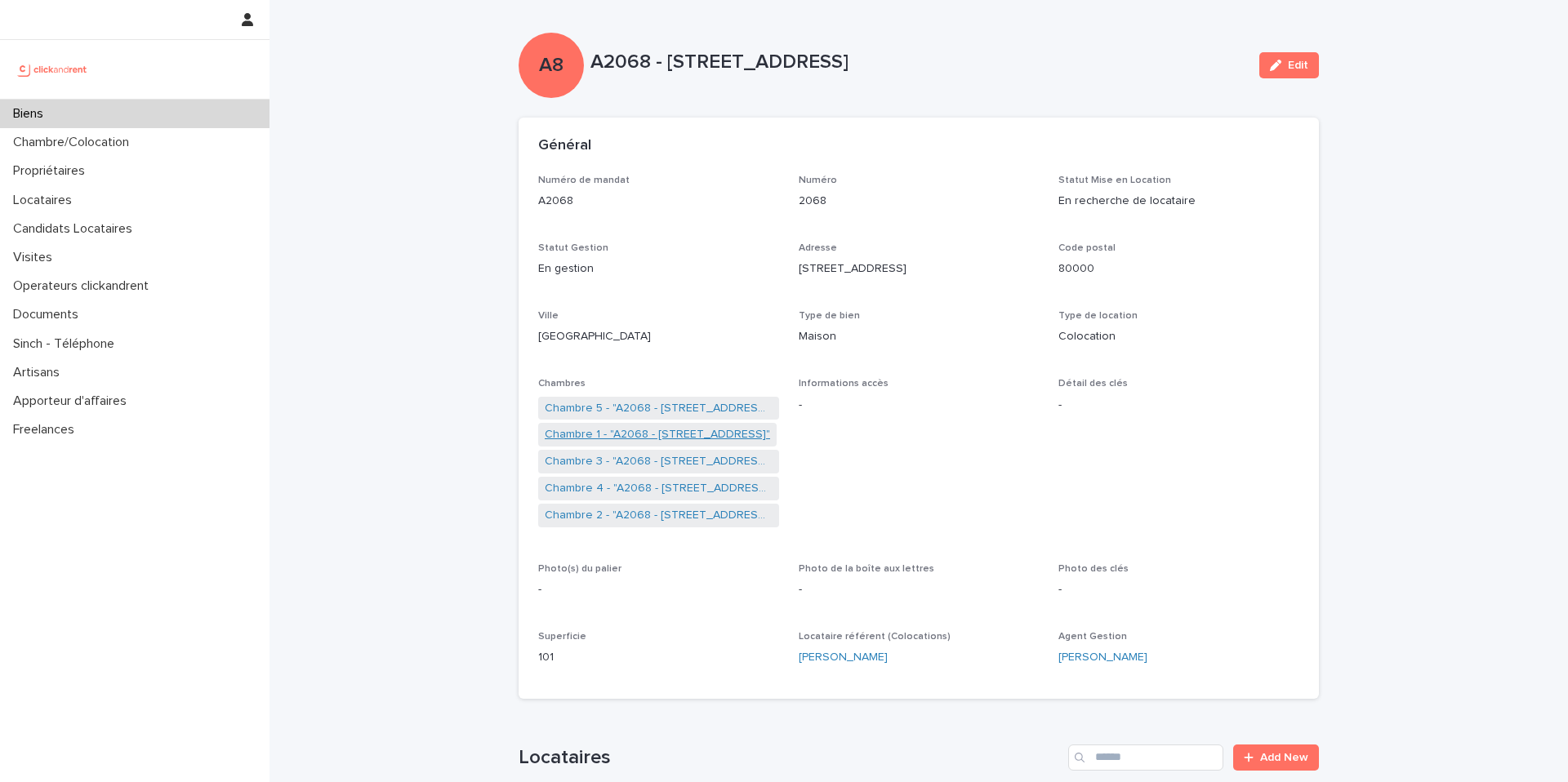
click at [664, 430] on link "Chambre 1 - "A2068 - [STREET_ADDRESS]"" at bounding box center [658, 435] width 226 height 17
click at [636, 514] on link "Chambre 5 - "A2068 - [STREET_ADDRESS]"" at bounding box center [659, 516] width 228 height 17
click at [619, 435] on link "Chambre 4 - "A2068 - [STREET_ADDRESS]"" at bounding box center [659, 435] width 228 height 17
click at [655, 511] on link "Chambre 2 - "A2068 - [STREET_ADDRESS]"" at bounding box center [659, 516] width 228 height 17
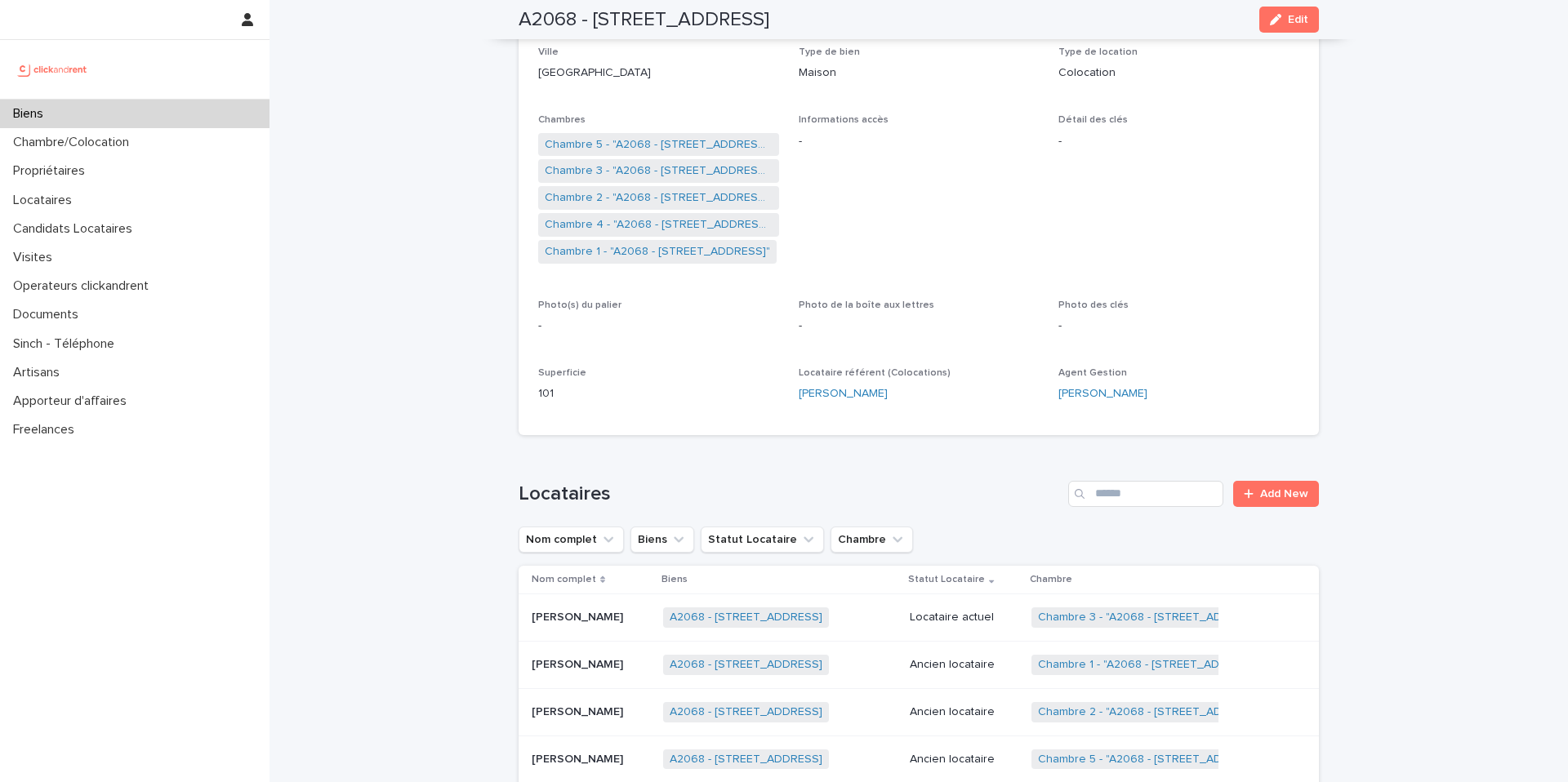
scroll to position [264, 0]
